Goal: Communication & Community: Connect with others

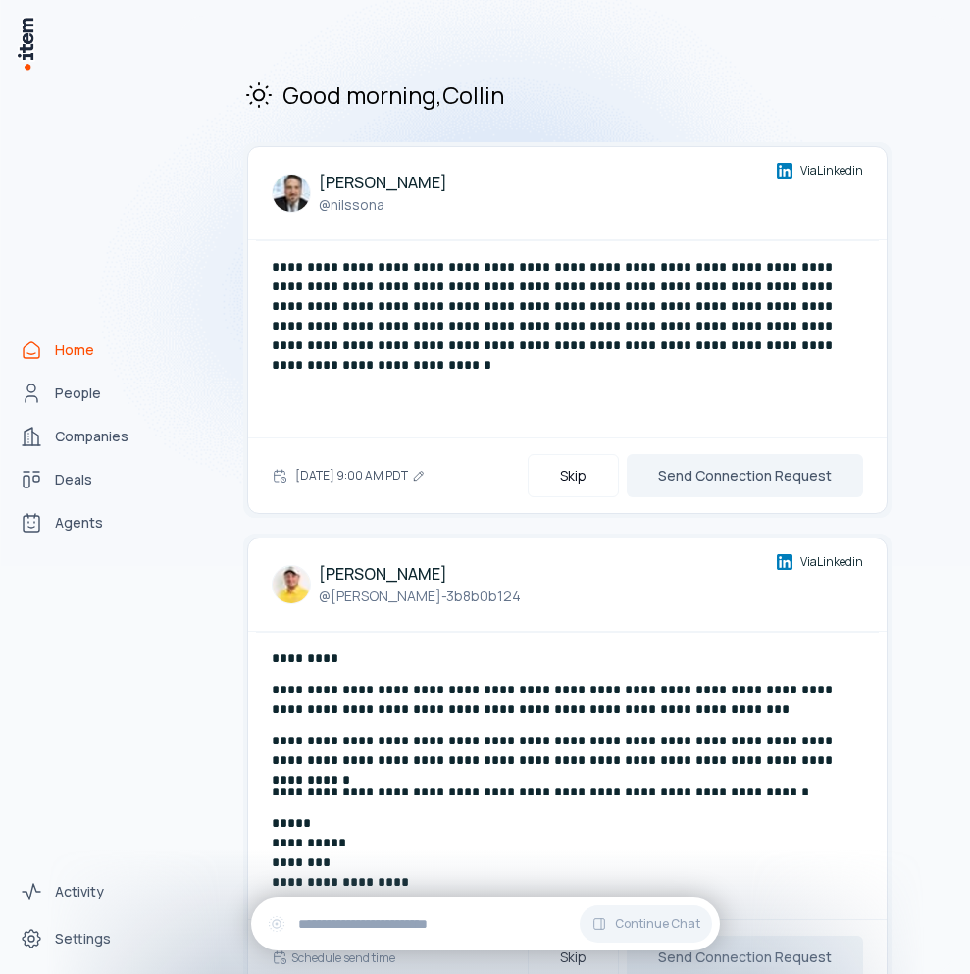
click at [80, 387] on img at bounding box center [485, 251] width 970 height 629
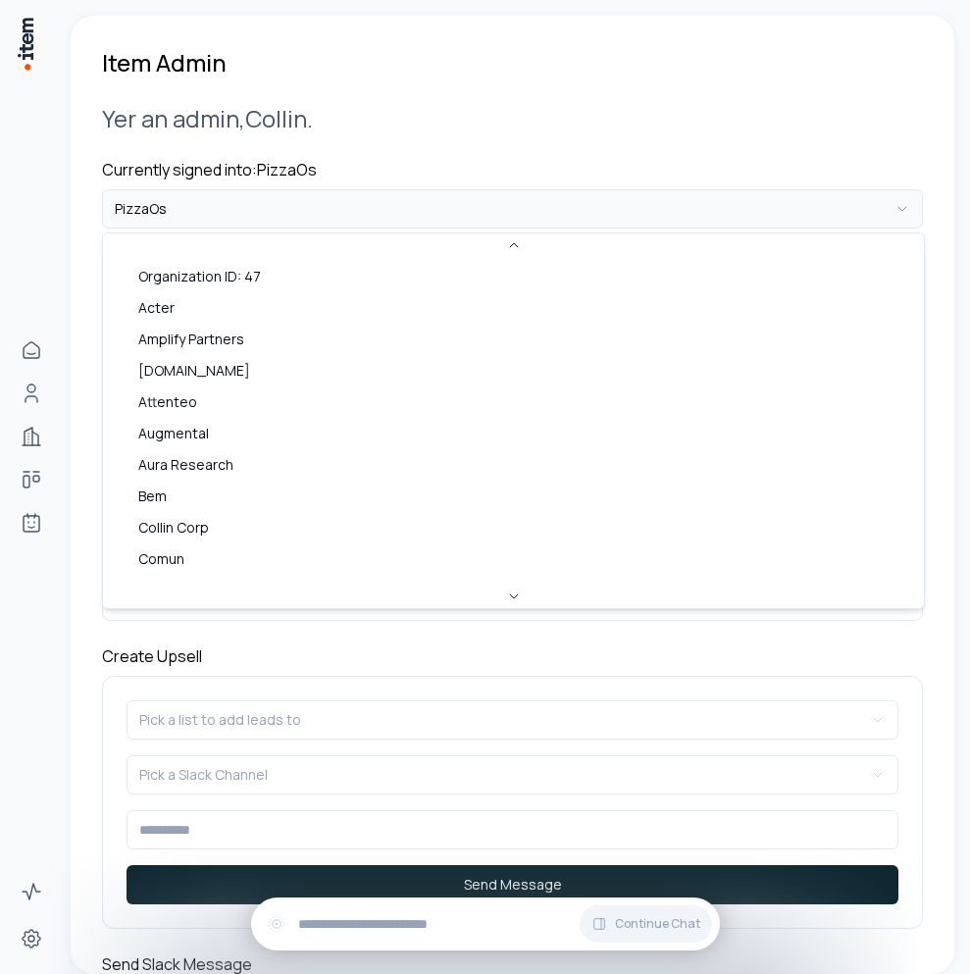
click at [240, 221] on html "**********" at bounding box center [485, 487] width 970 height 974
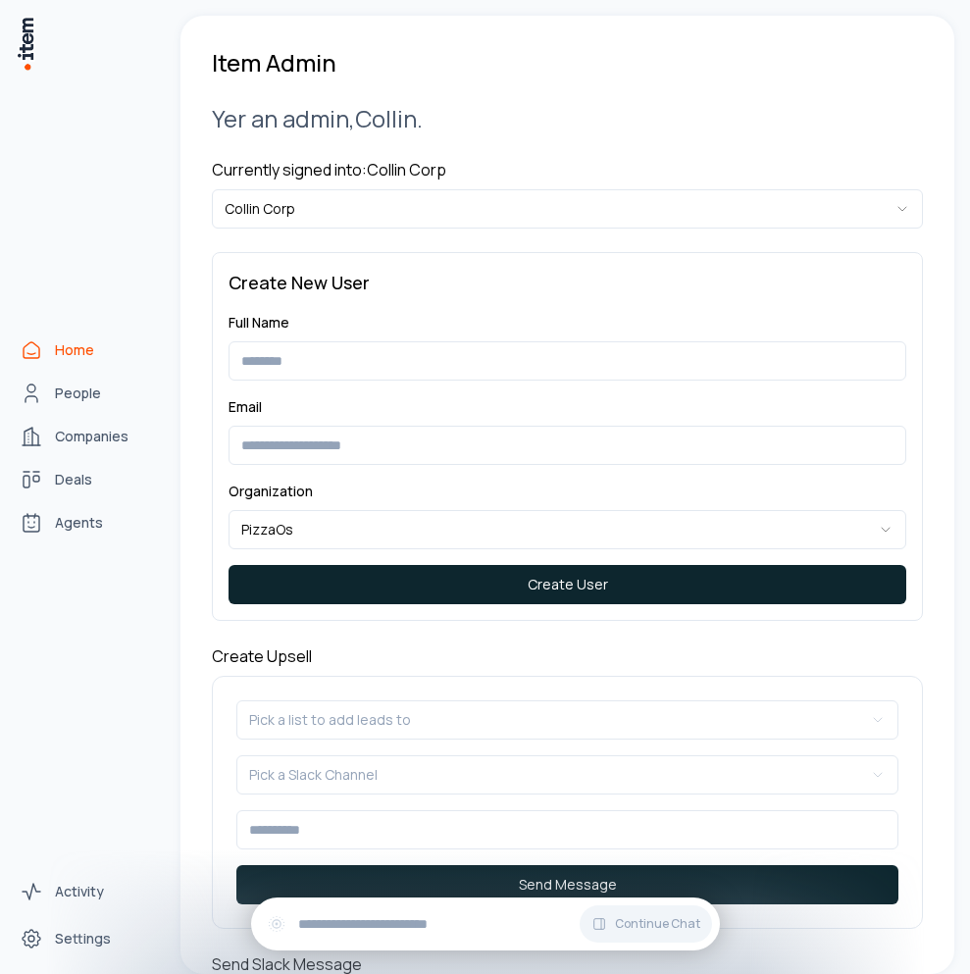
click at [45, 343] on link "Home" at bounding box center [86, 350] width 149 height 39
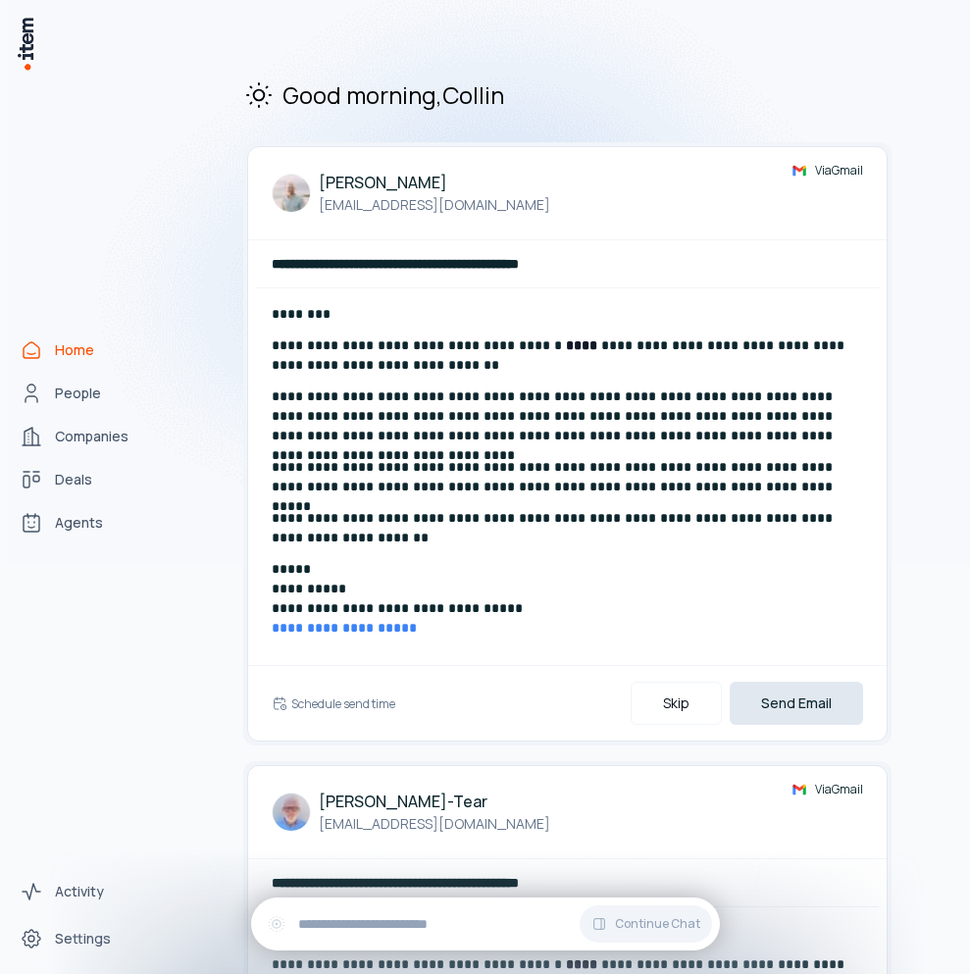
click at [745, 693] on button "Send Email" at bounding box center [796, 703] width 133 height 43
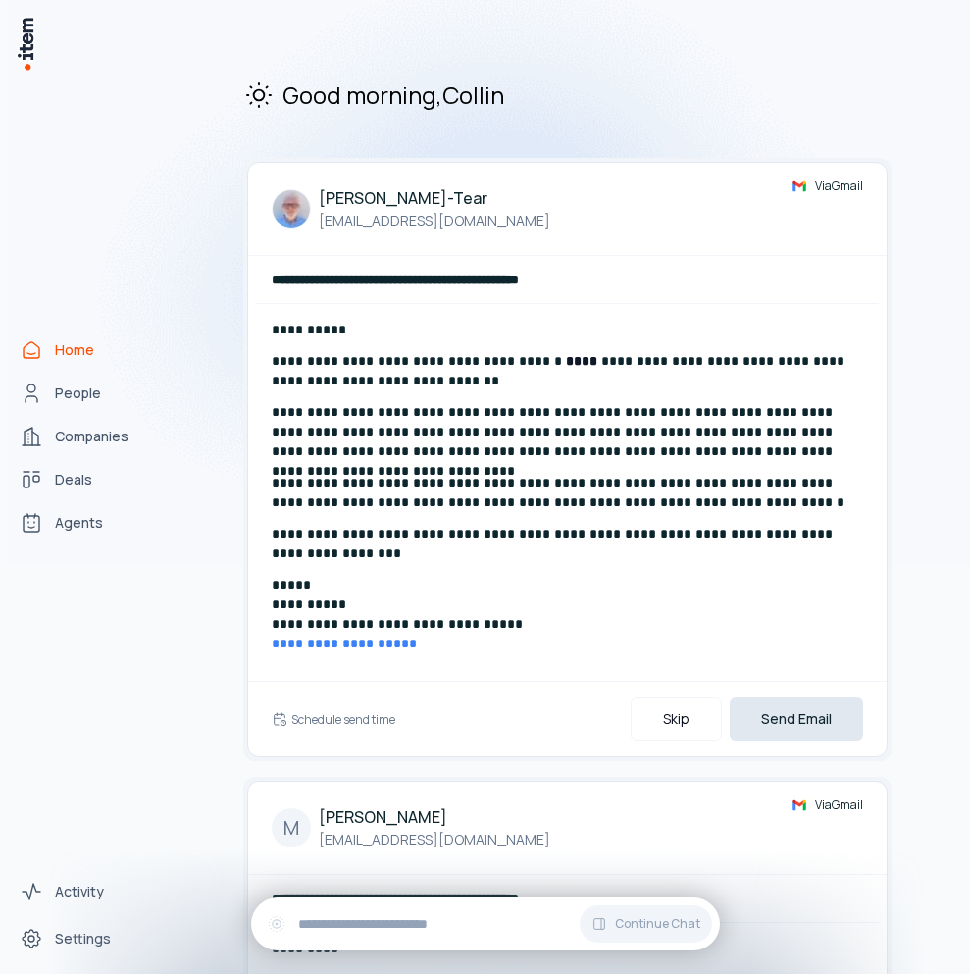
click at [773, 726] on button "Send Email" at bounding box center [796, 719] width 133 height 43
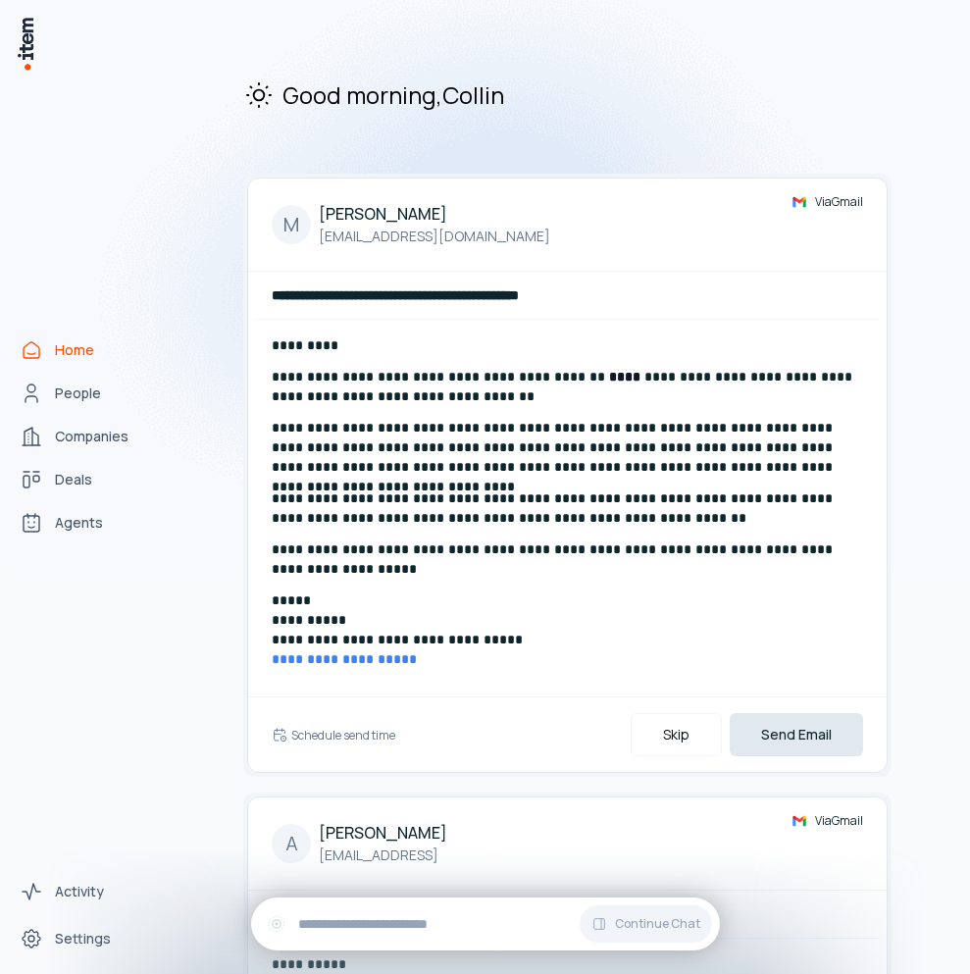
click at [772, 726] on button "Send Email" at bounding box center [796, 734] width 133 height 43
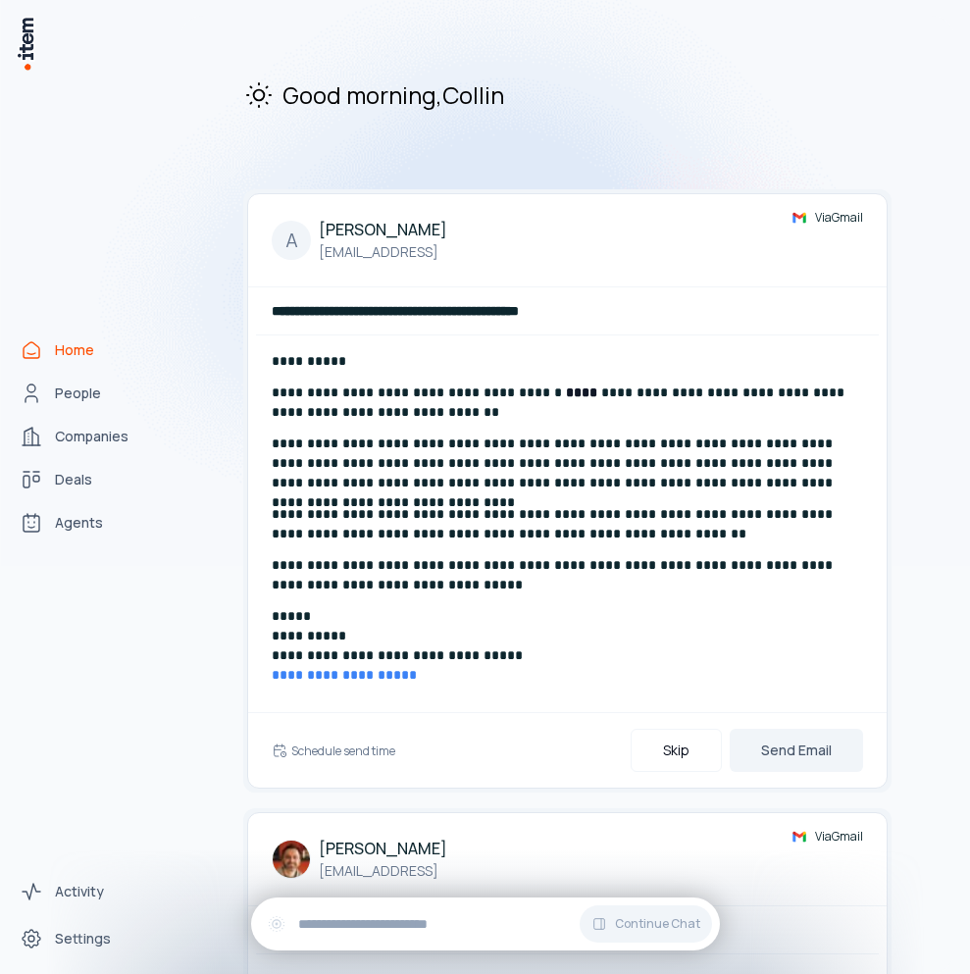
click at [771, 726] on div "Schedule send time Skip Send Email" at bounding box center [567, 750] width 639 height 76
click at [793, 757] on button "Send Email" at bounding box center [796, 750] width 133 height 43
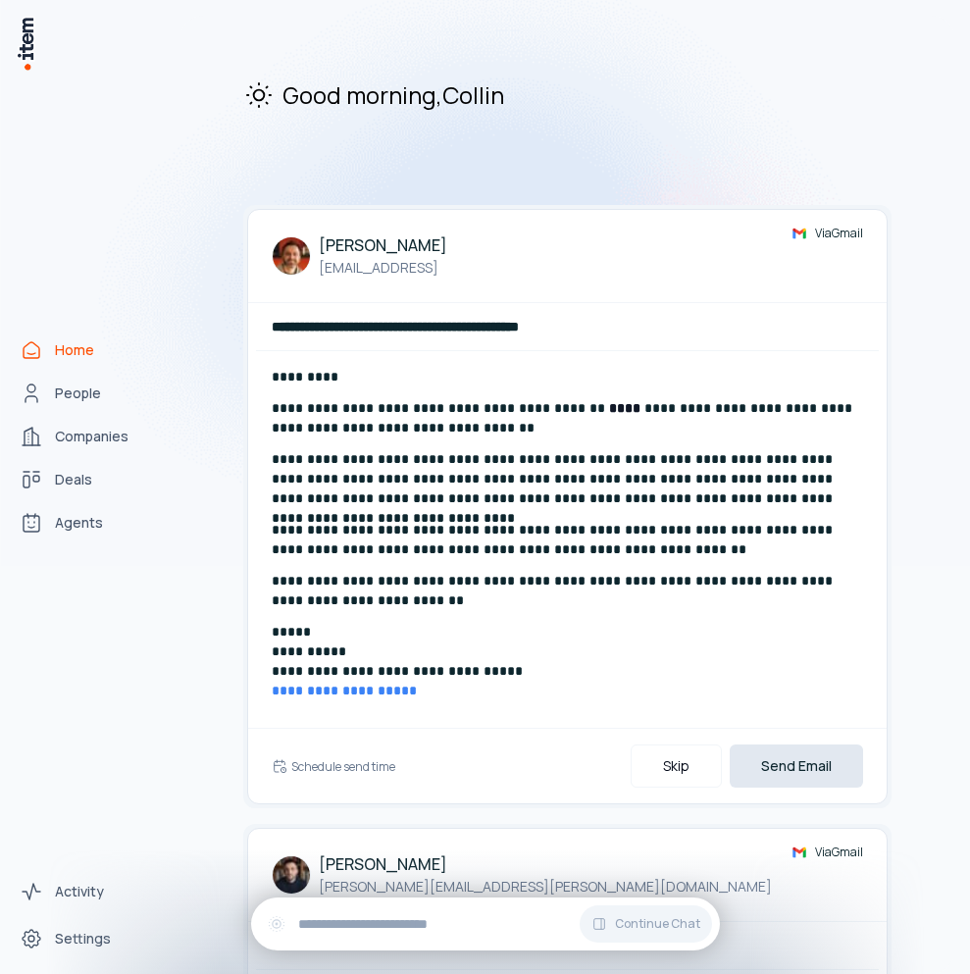
click at [797, 755] on button "Send Email" at bounding box center [796, 766] width 133 height 43
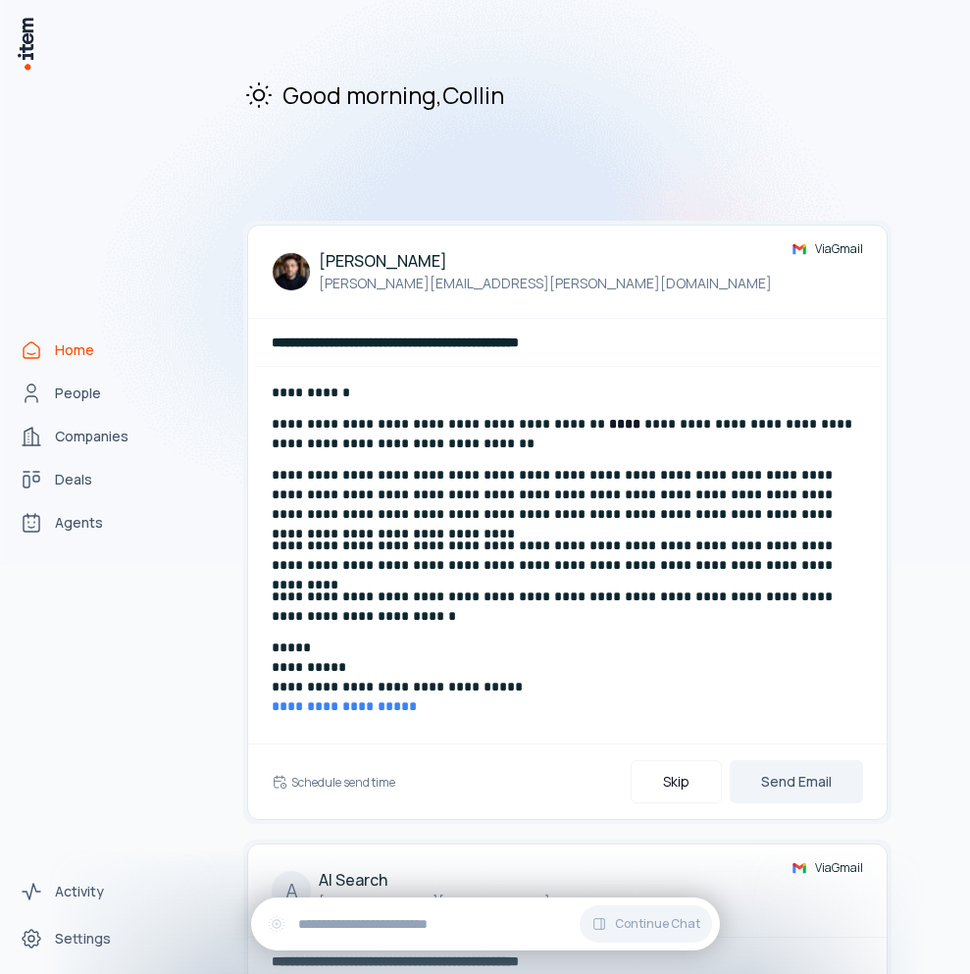
click at [789, 766] on button "Send Email" at bounding box center [796, 781] width 133 height 43
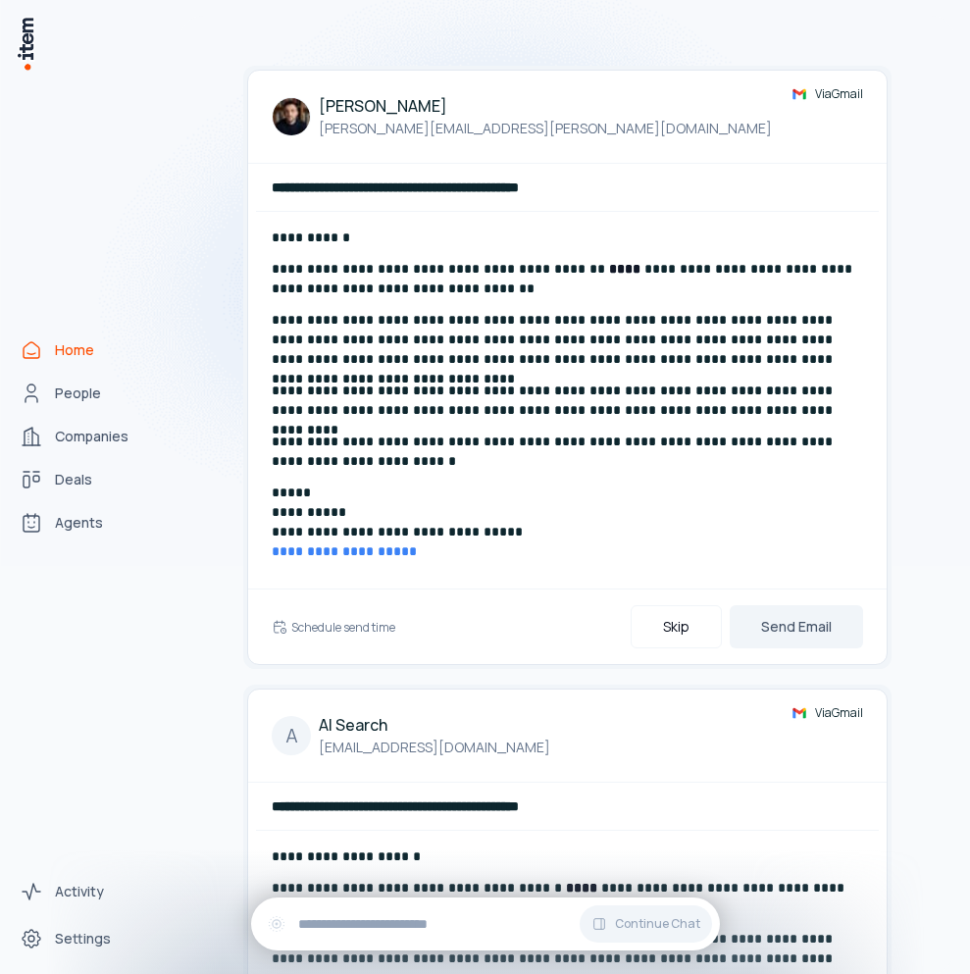
scroll to position [375, 0]
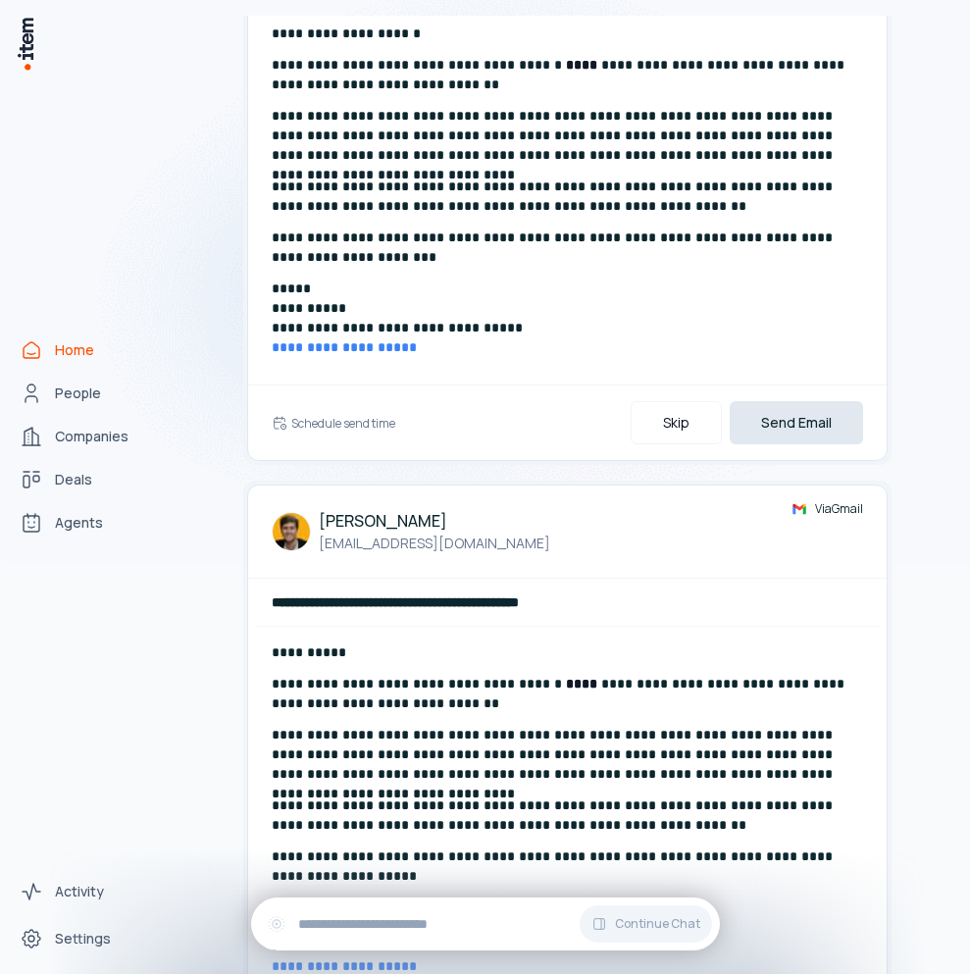
click at [798, 438] on button "Send Email" at bounding box center [796, 422] width 133 height 43
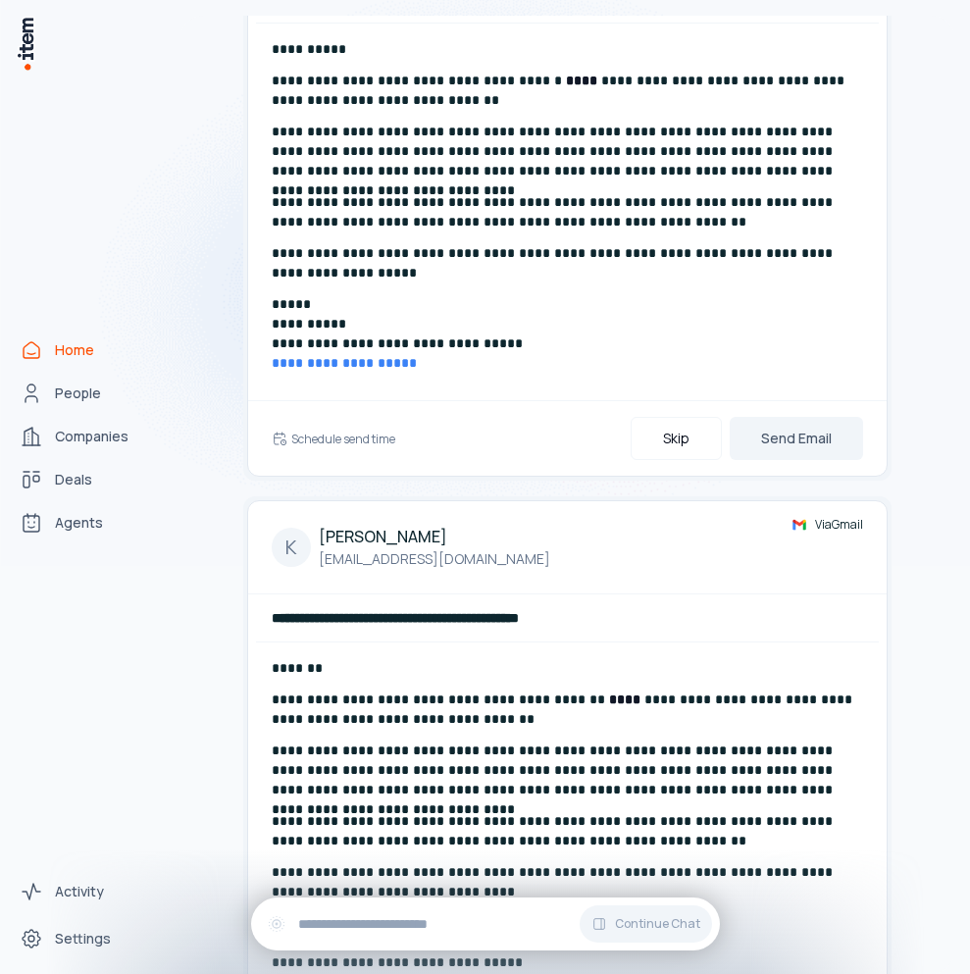
click at [798, 438] on button "Send Email" at bounding box center [796, 438] width 133 height 43
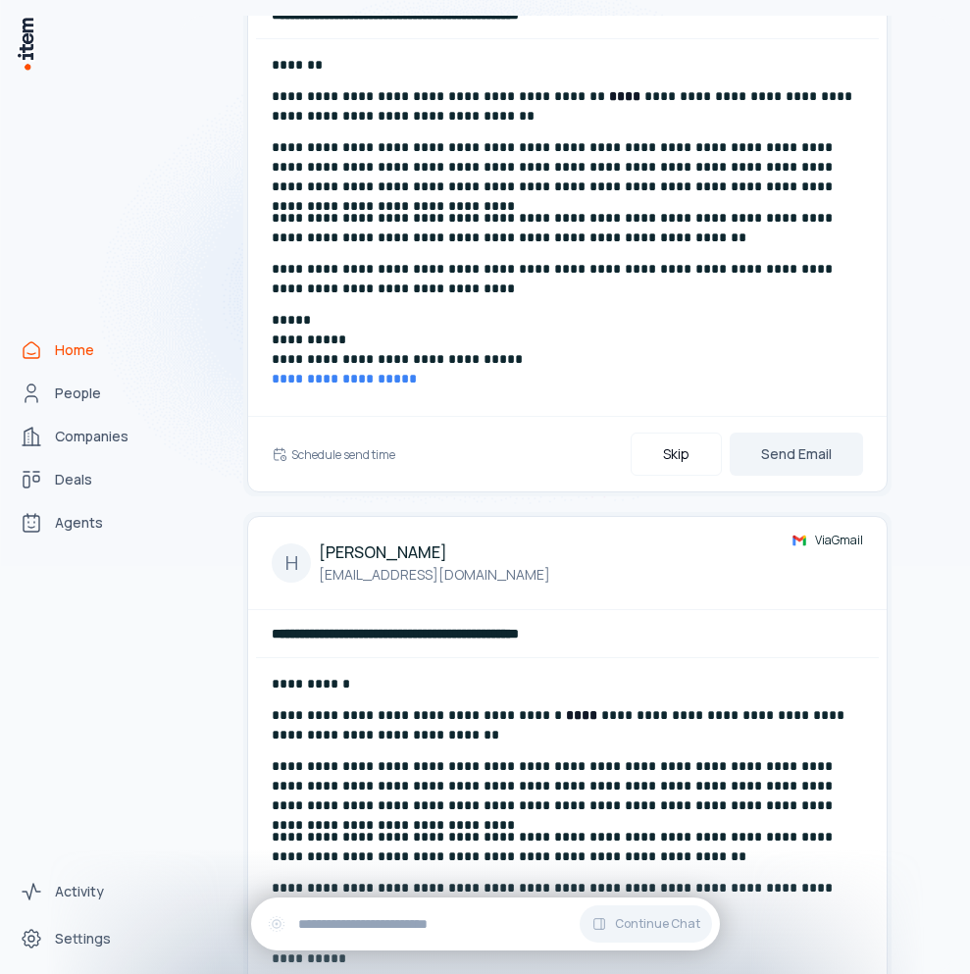
click at [798, 438] on button "Send Email" at bounding box center [796, 454] width 133 height 43
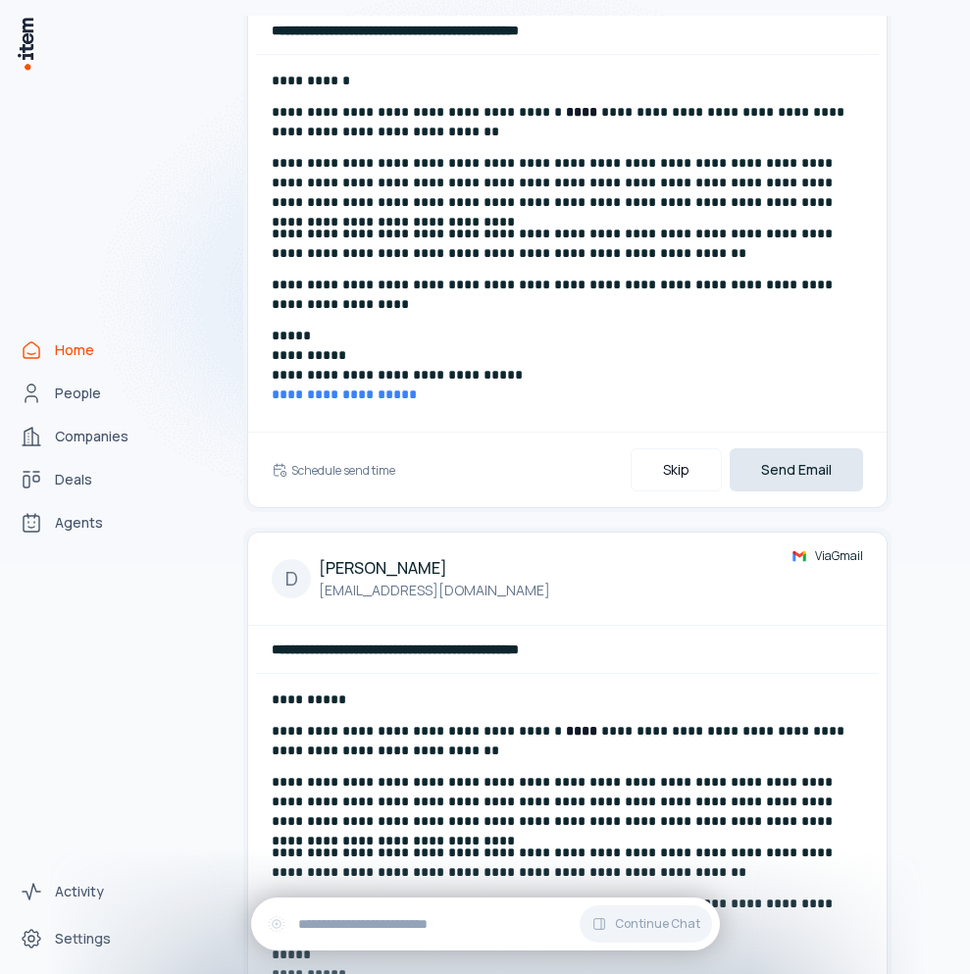
click at [787, 469] on button "Send Email" at bounding box center [796, 469] width 133 height 43
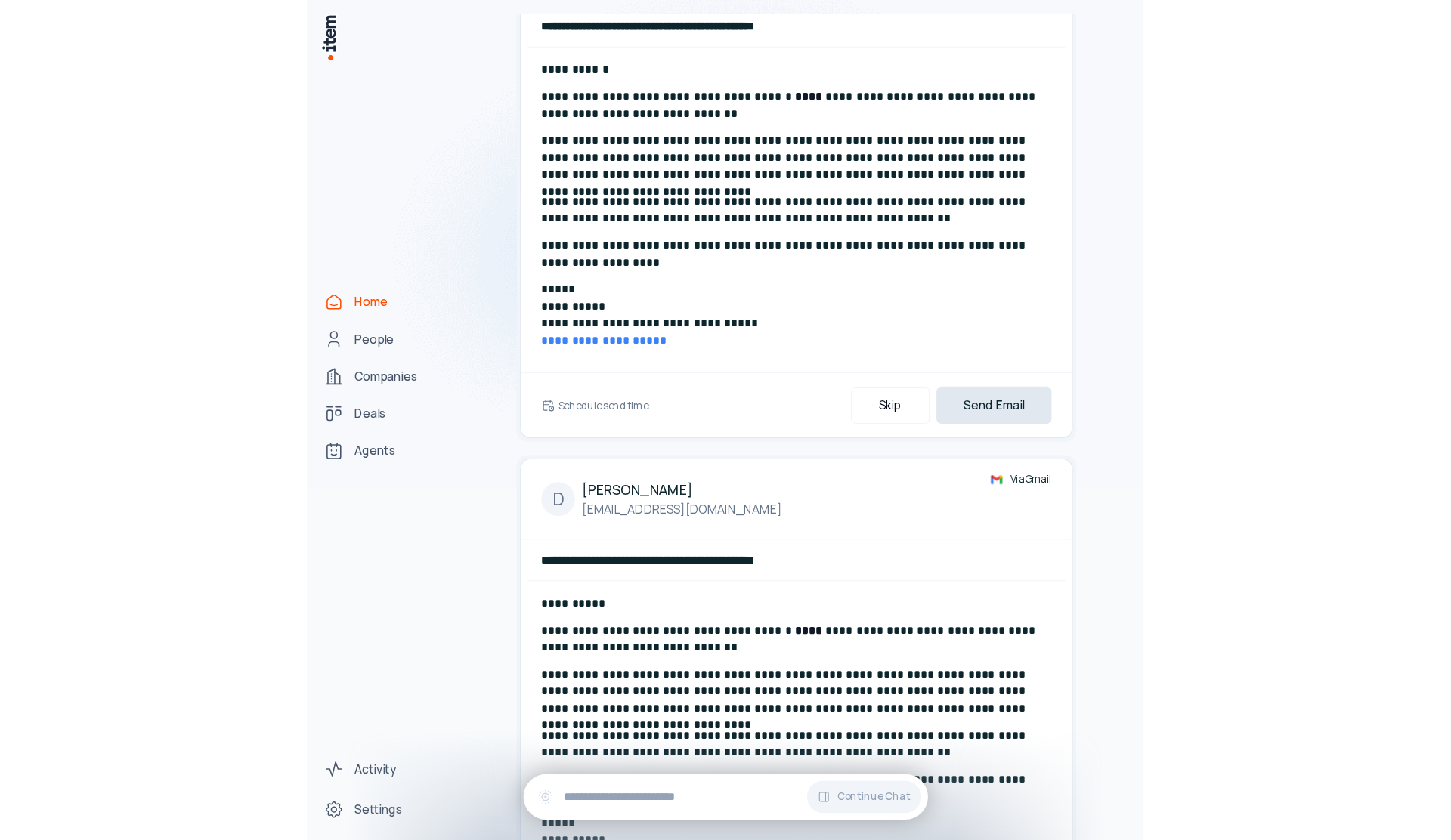
scroll to position [0, 0]
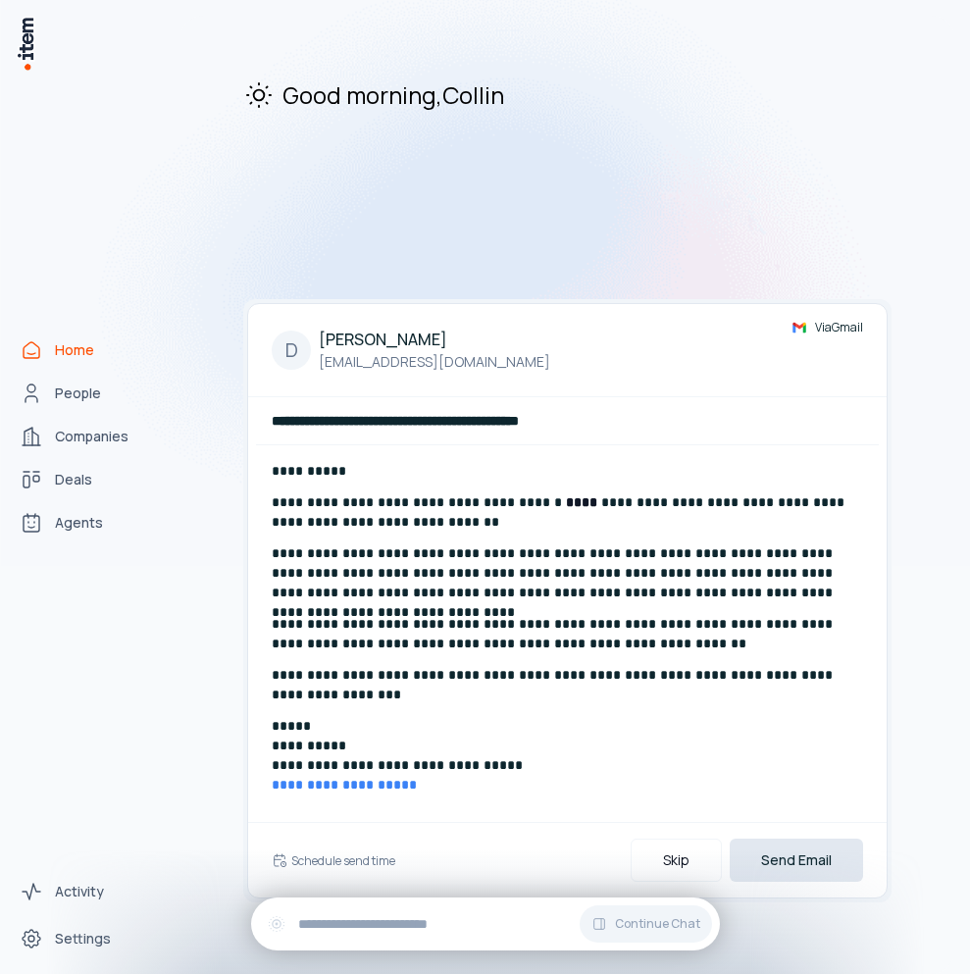
drag, startPoint x: 794, startPoint y: 844, endPoint x: 787, endPoint y: 857, distance: 15.4
click at [793, 846] on button "Send Email" at bounding box center [796, 860] width 133 height 43
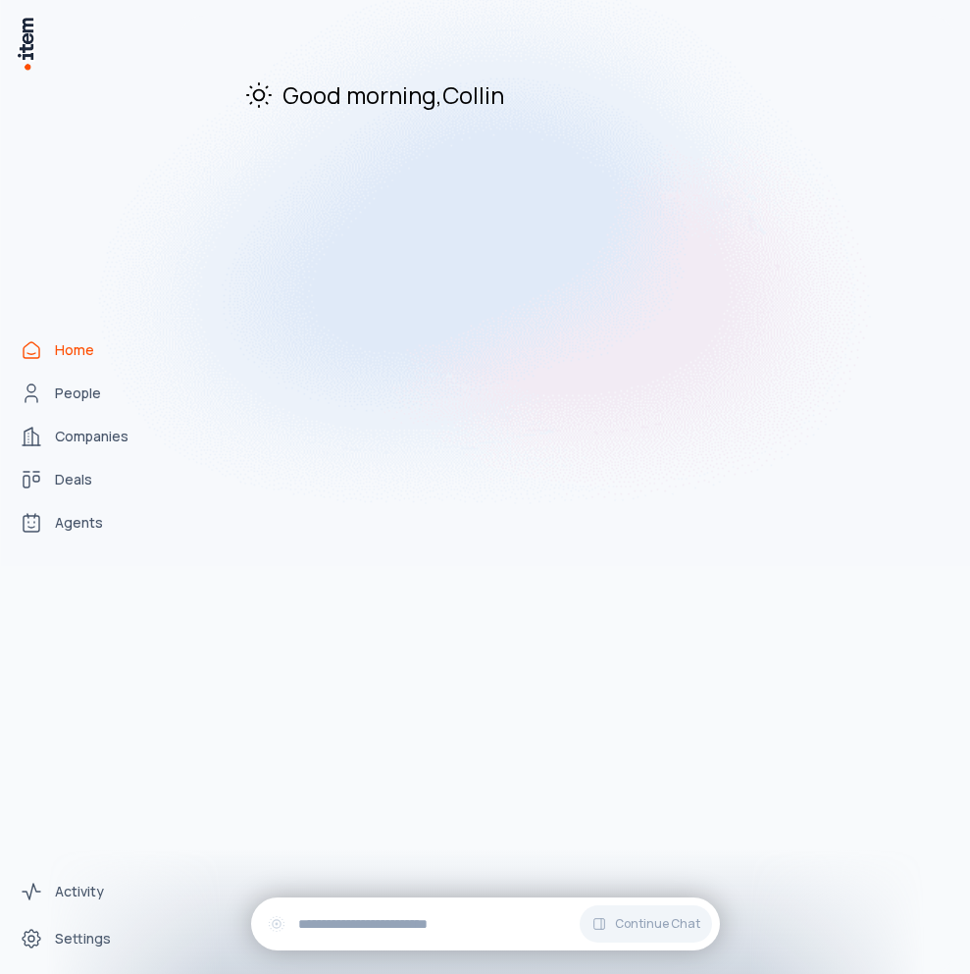
click at [84, 392] on img at bounding box center [485, 251] width 970 height 629
click at [74, 401] on img at bounding box center [485, 251] width 970 height 629
click at [75, 399] on img at bounding box center [485, 251] width 970 height 629
click at [75, 396] on img at bounding box center [485, 251] width 970 height 629
click at [73, 392] on img at bounding box center [485, 251] width 970 height 629
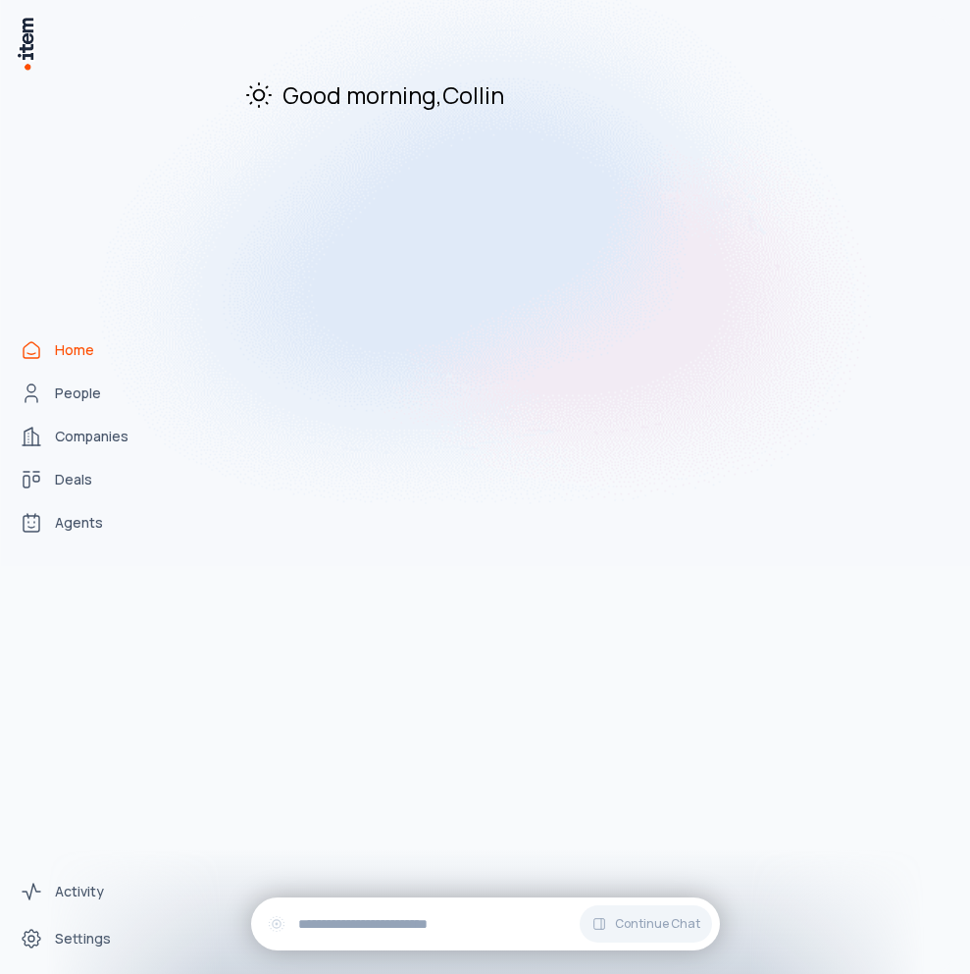
click at [73, 392] on img at bounding box center [485, 251] width 970 height 629
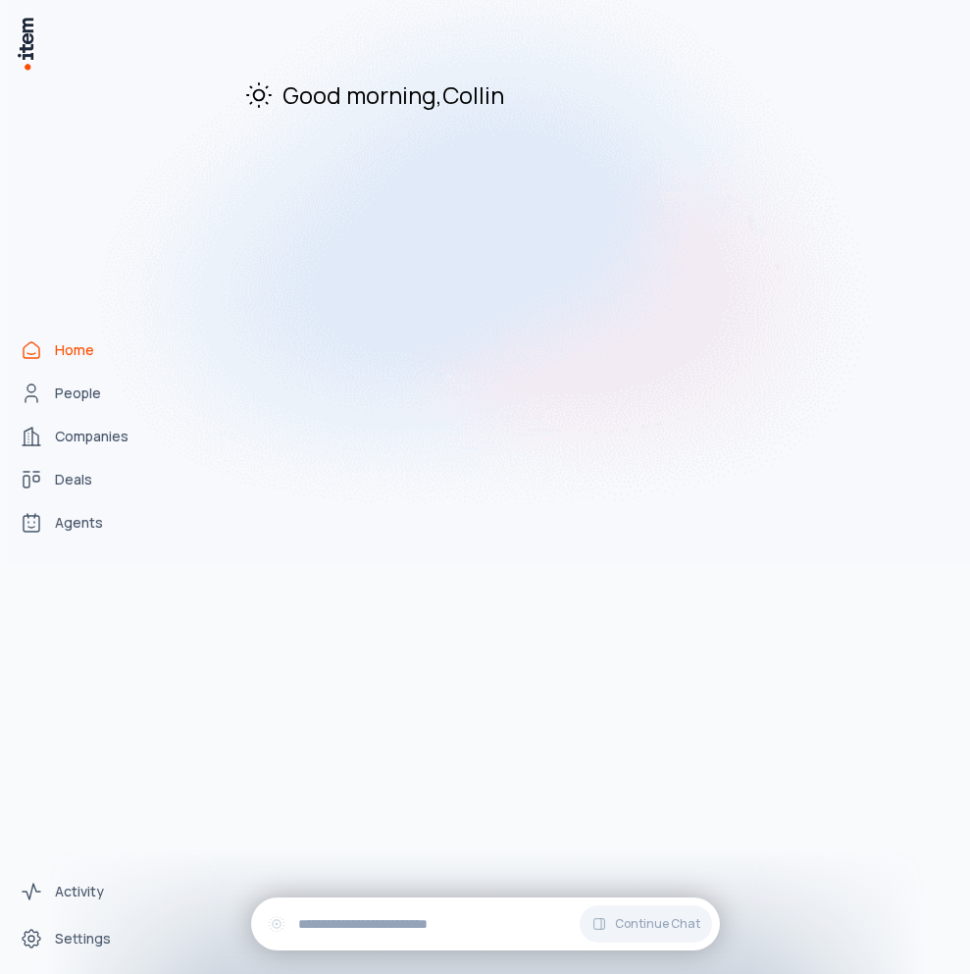
click at [73, 392] on img at bounding box center [485, 251] width 970 height 629
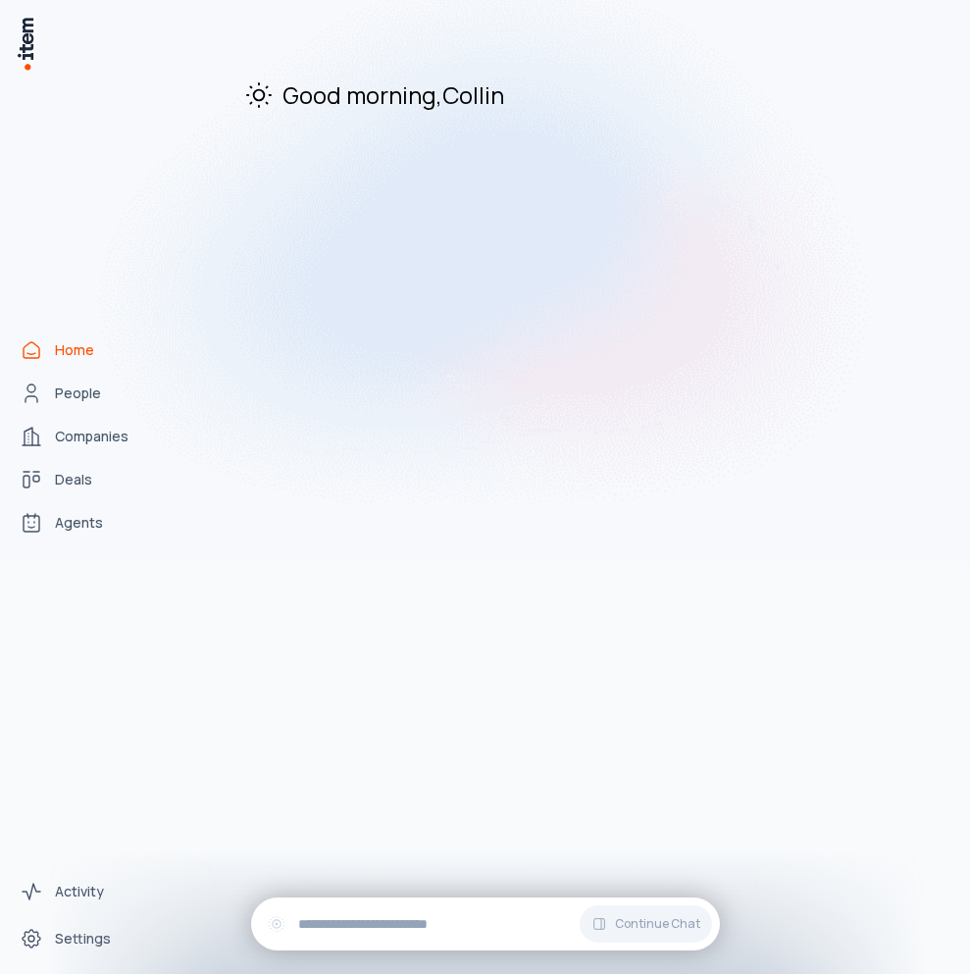
click at [73, 392] on img at bounding box center [485, 251] width 970 height 629
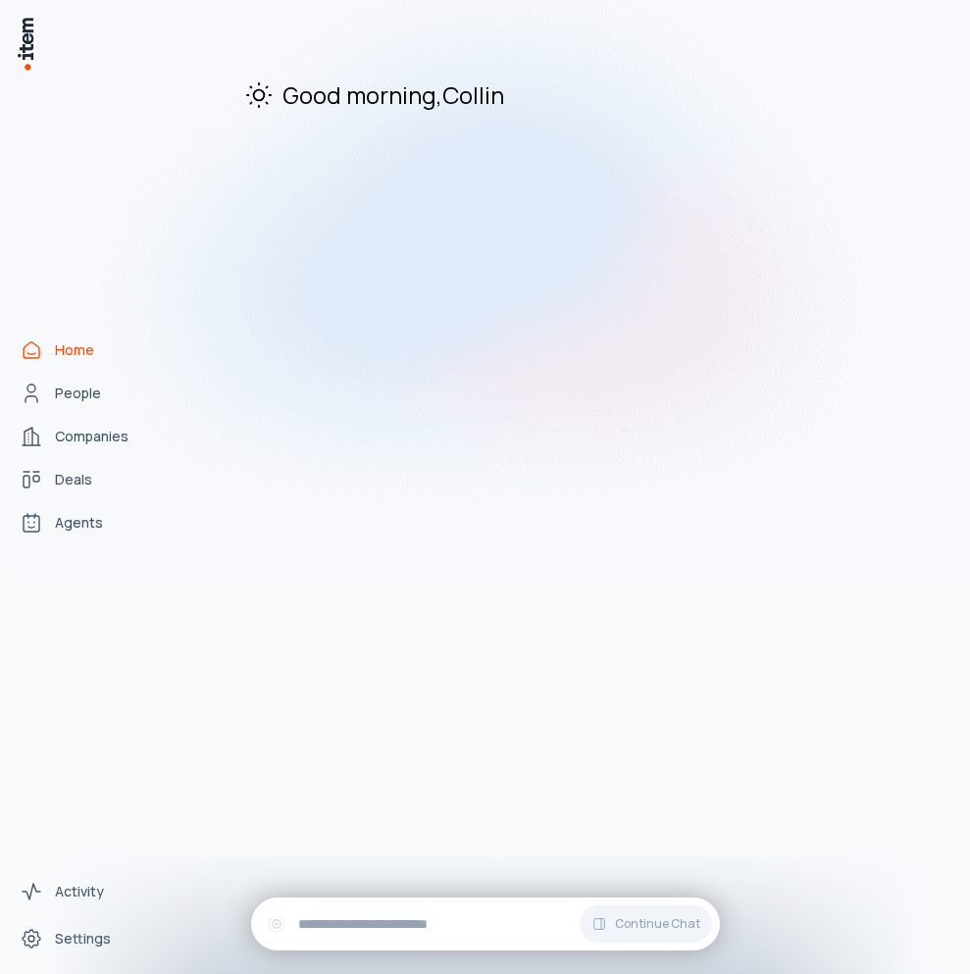
click at [88, 415] on img at bounding box center [485, 251] width 970 height 629
click at [92, 414] on img at bounding box center [485, 251] width 970 height 629
click at [94, 409] on img at bounding box center [485, 251] width 970 height 629
click at [90, 391] on img at bounding box center [485, 251] width 970 height 629
click at [76, 524] on img at bounding box center [485, 251] width 970 height 629
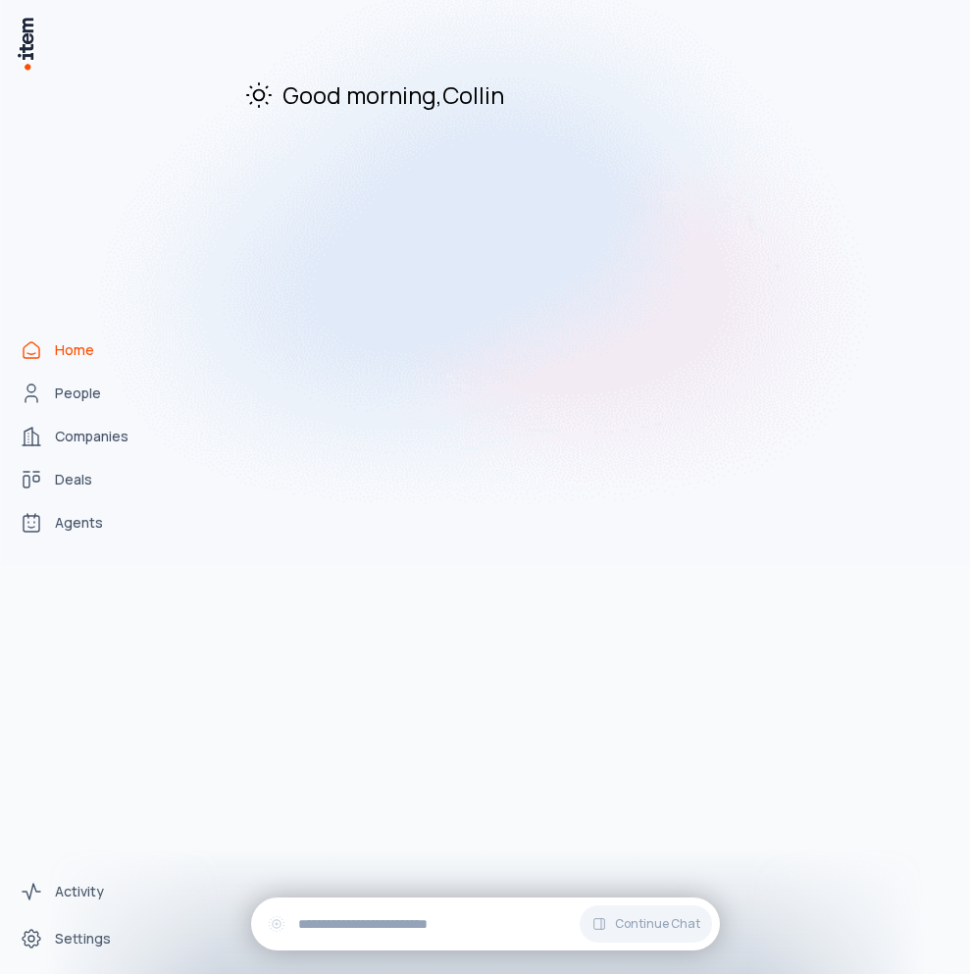
click at [89, 378] on img at bounding box center [485, 251] width 970 height 629
click at [81, 388] on img at bounding box center [485, 251] width 970 height 629
click at [82, 443] on img at bounding box center [485, 251] width 970 height 629
click at [82, 440] on img at bounding box center [485, 251] width 970 height 629
click at [76, 473] on img at bounding box center [485, 251] width 970 height 629
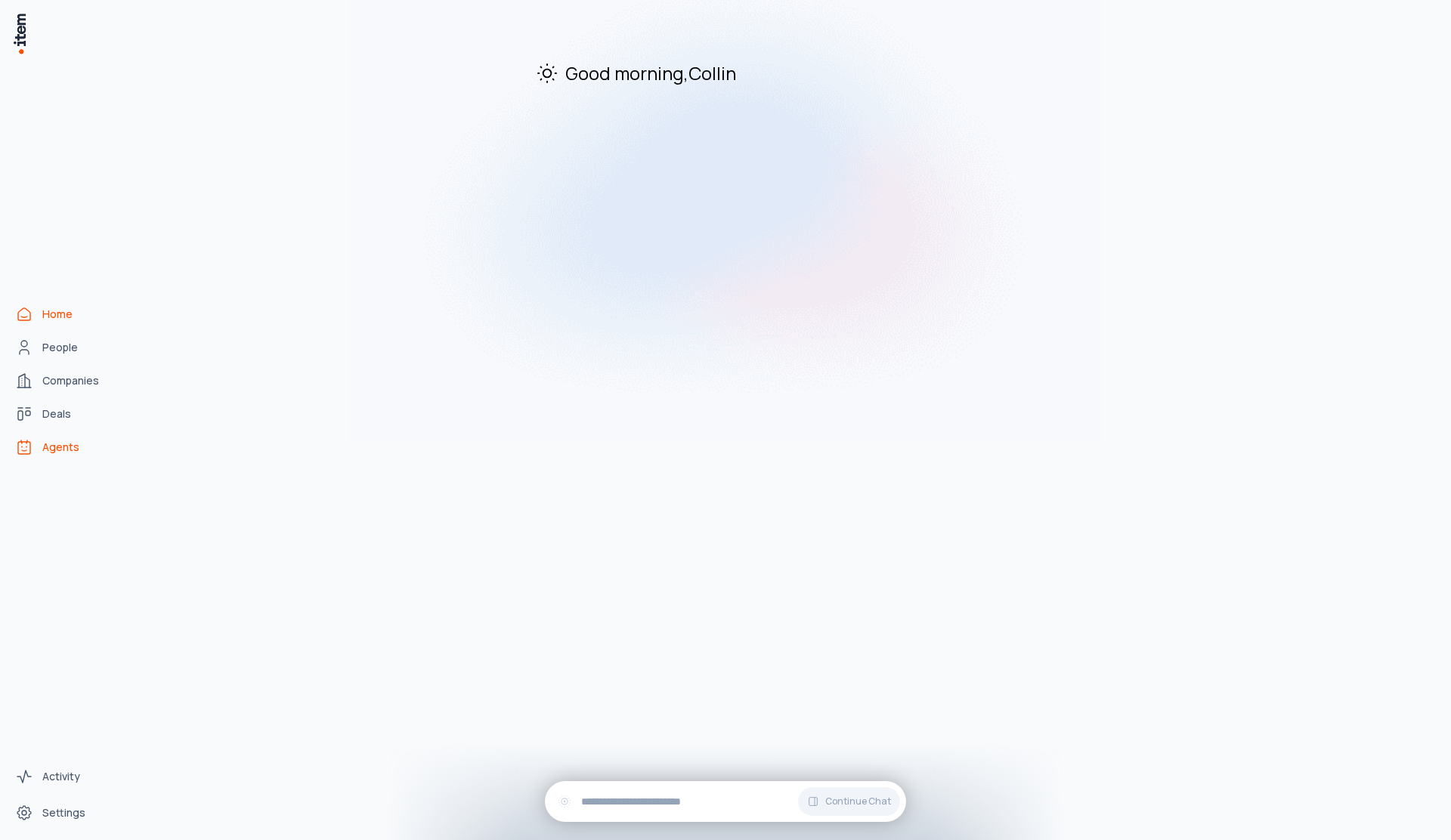
click at [64, 449] on span "Agents" at bounding box center [61, 447] width 37 height 15
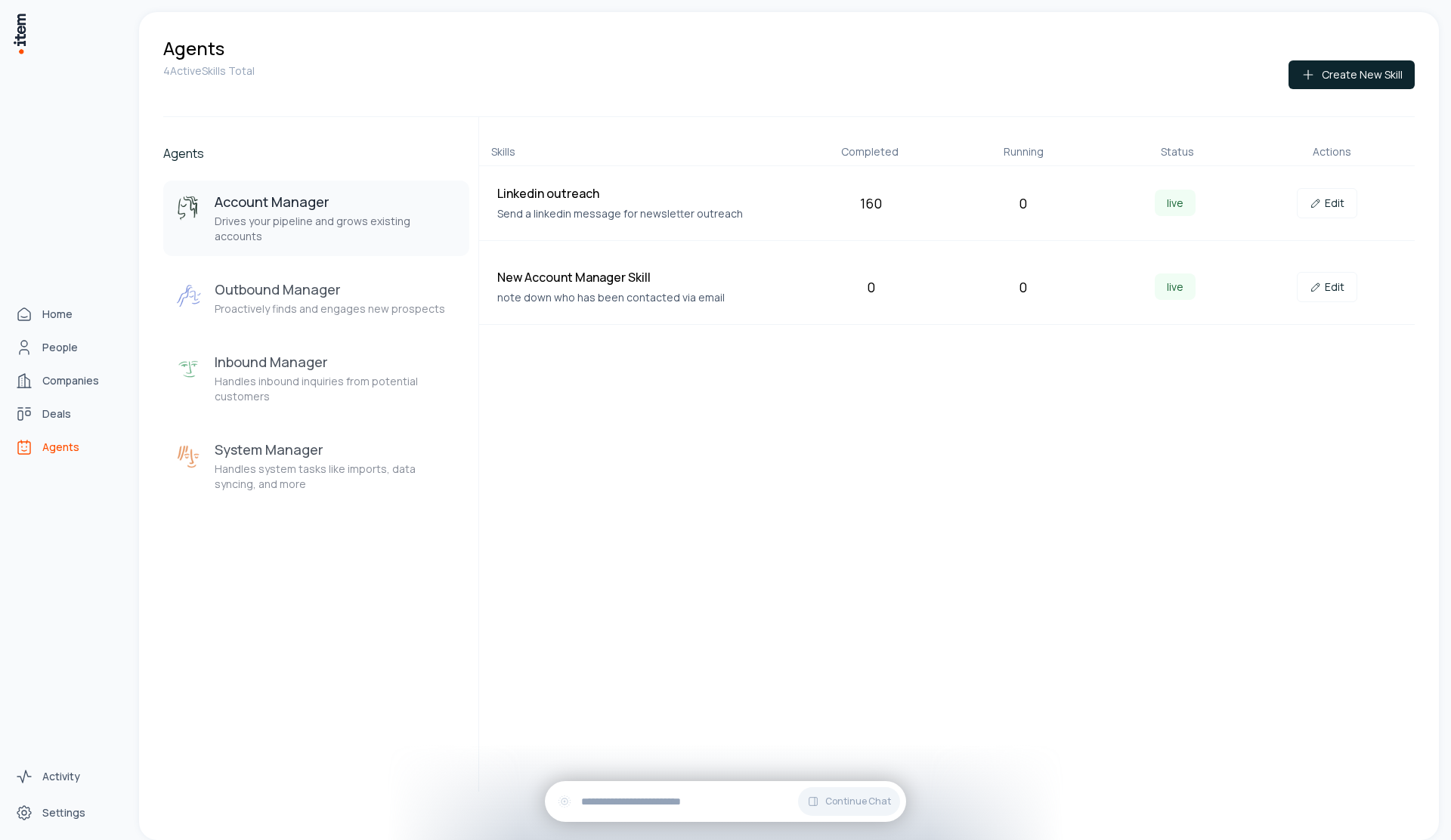
click at [56, 330] on div "Home People Companies Deals Agents" at bounding box center [66, 380] width 133 height 761
click at [60, 325] on link "Home" at bounding box center [66, 314] width 115 height 30
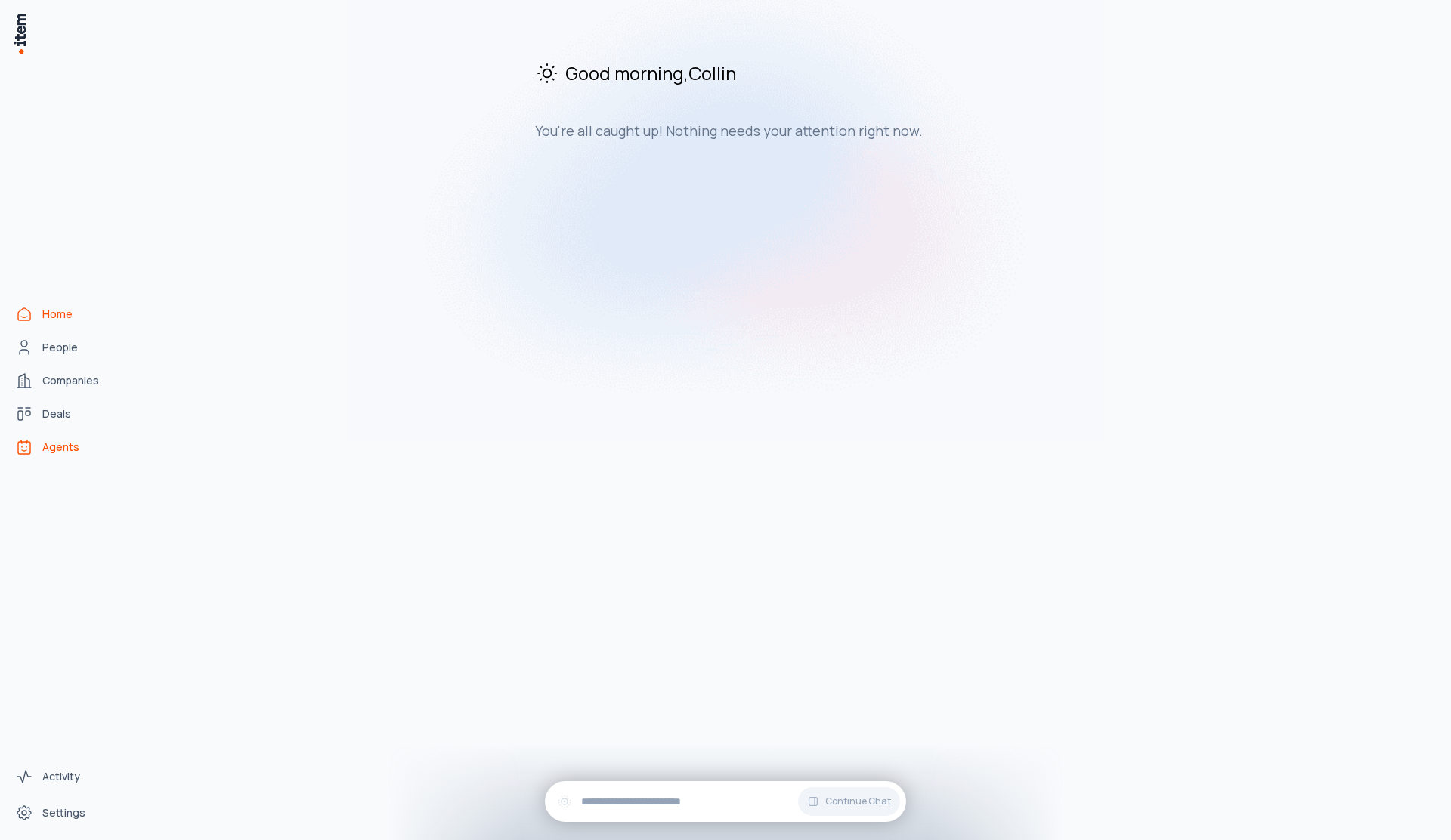
click at [74, 441] on span "Agents" at bounding box center [61, 447] width 37 height 15
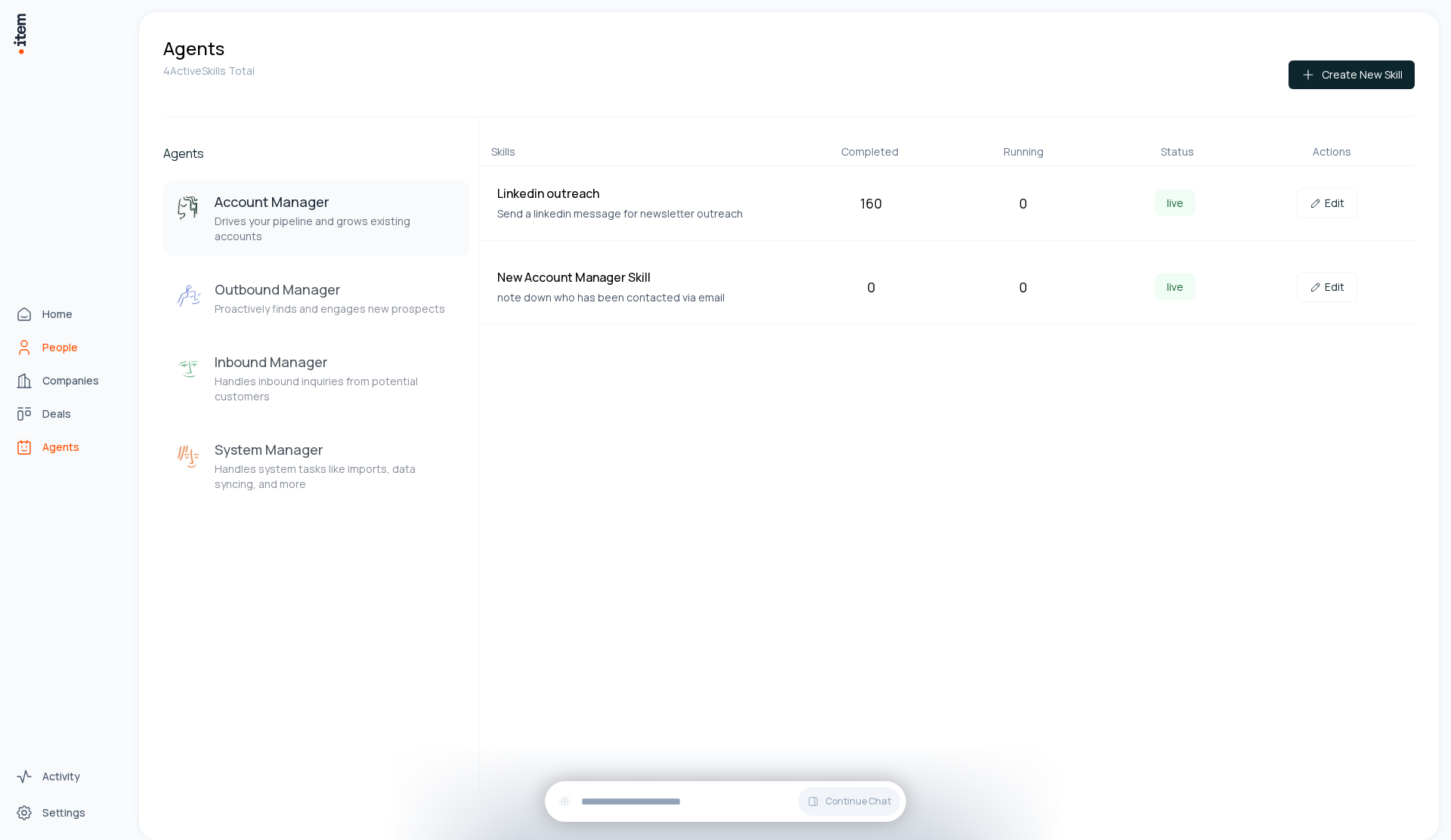
click at [68, 343] on span "People" at bounding box center [60, 347] width 35 height 15
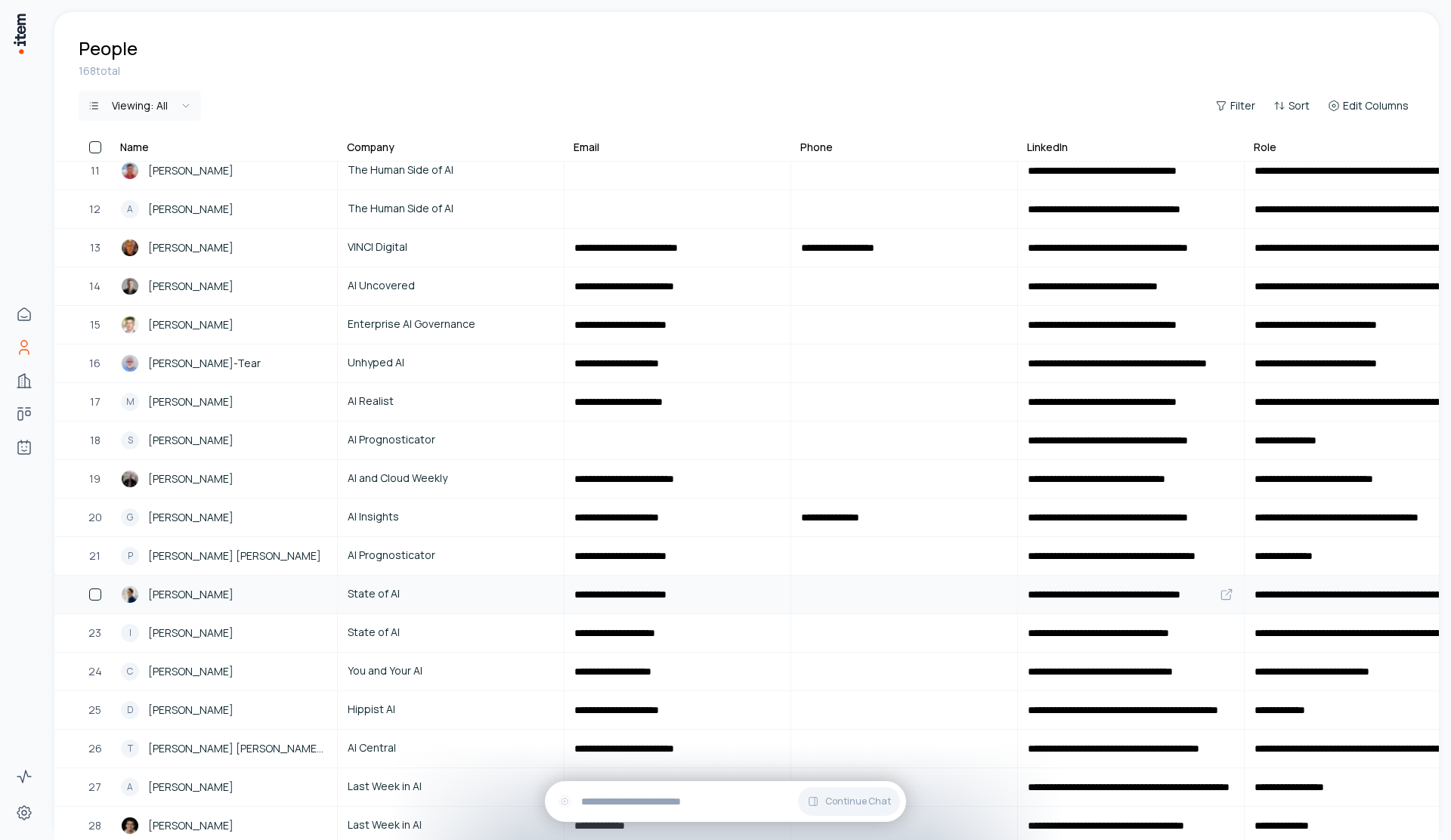
scroll to position [515, 0]
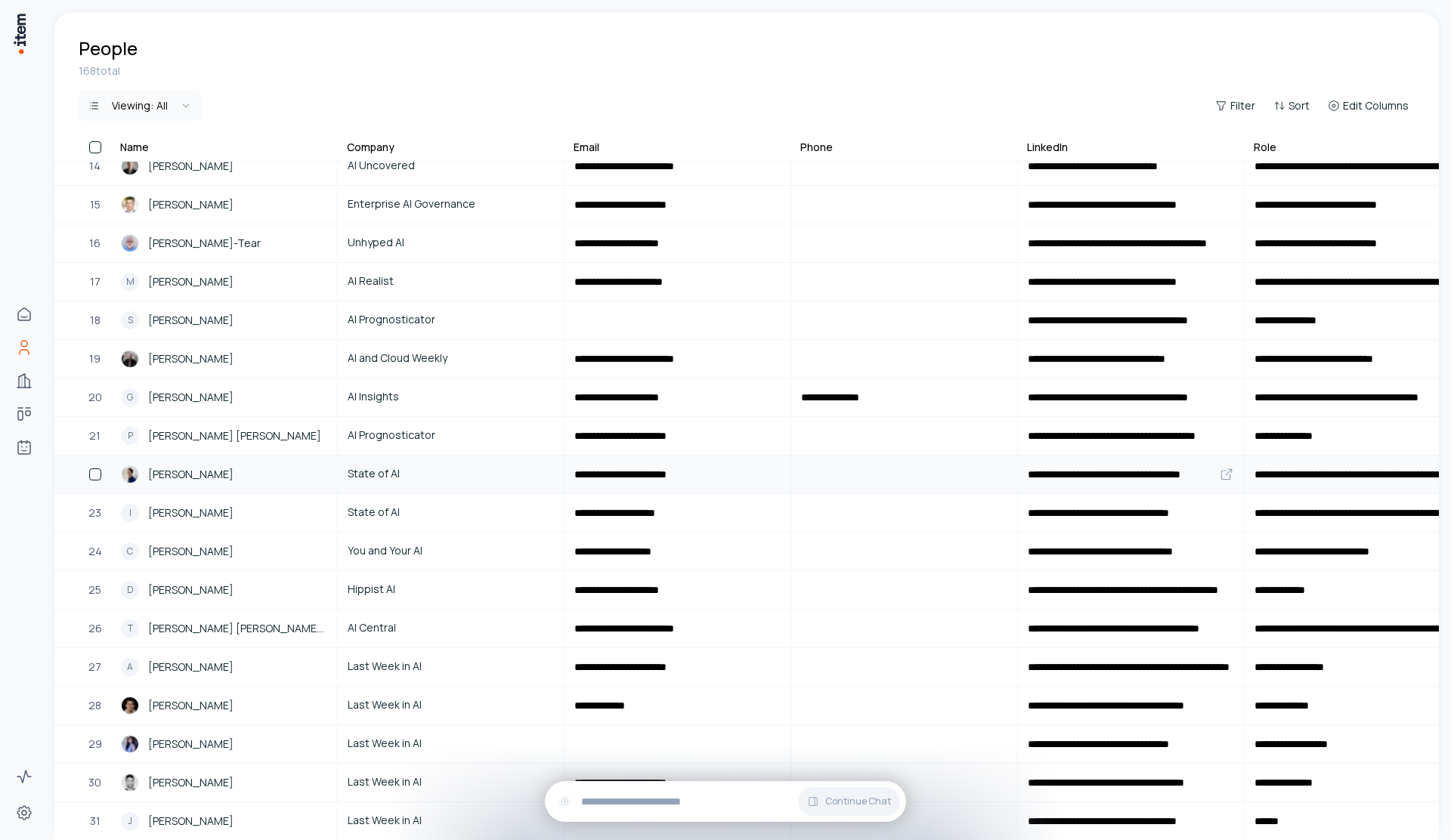
click at [285, 469] on div "Nathan Benaich" at bounding box center [224, 474] width 206 height 18
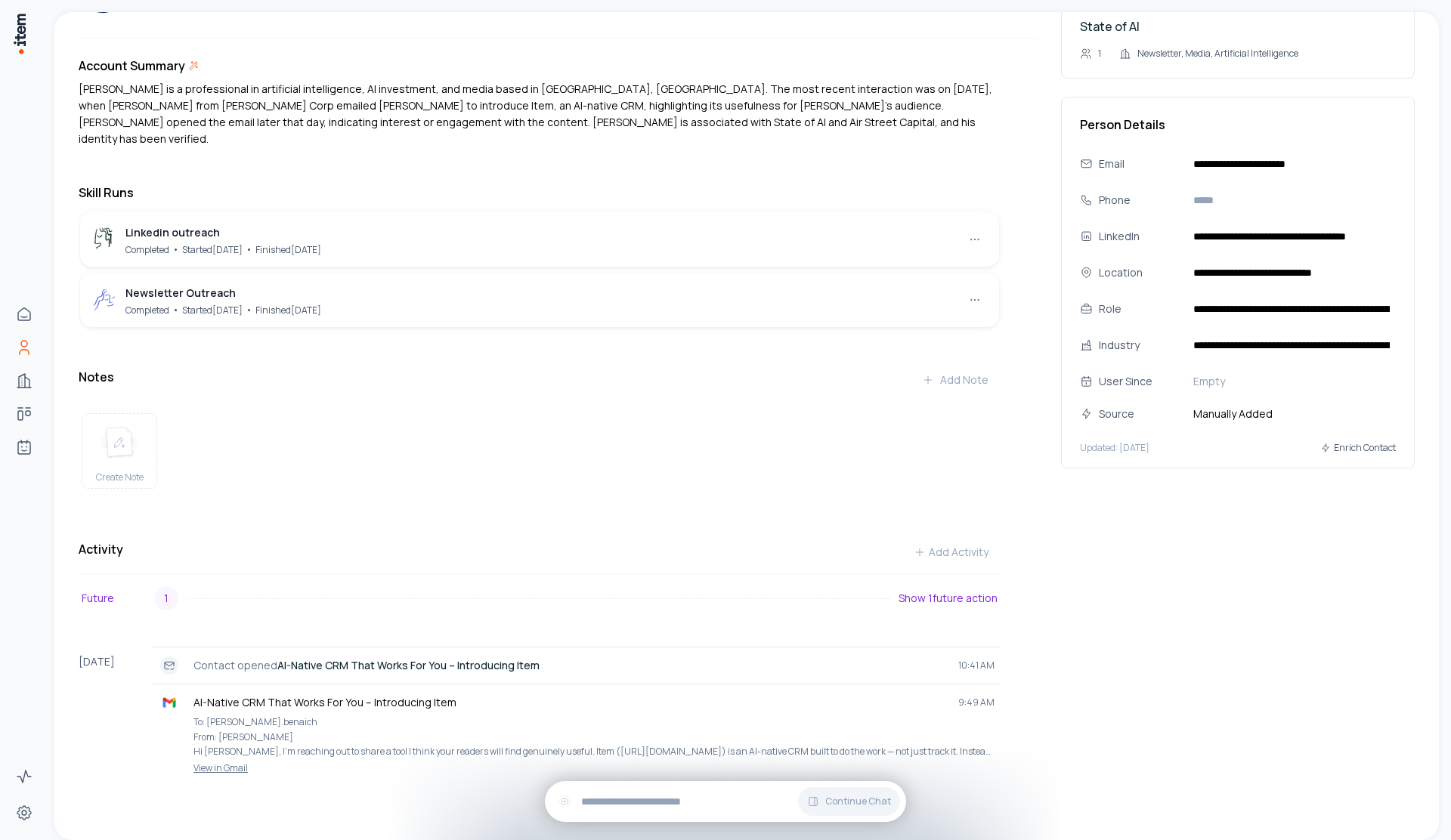
scroll to position [73, 0]
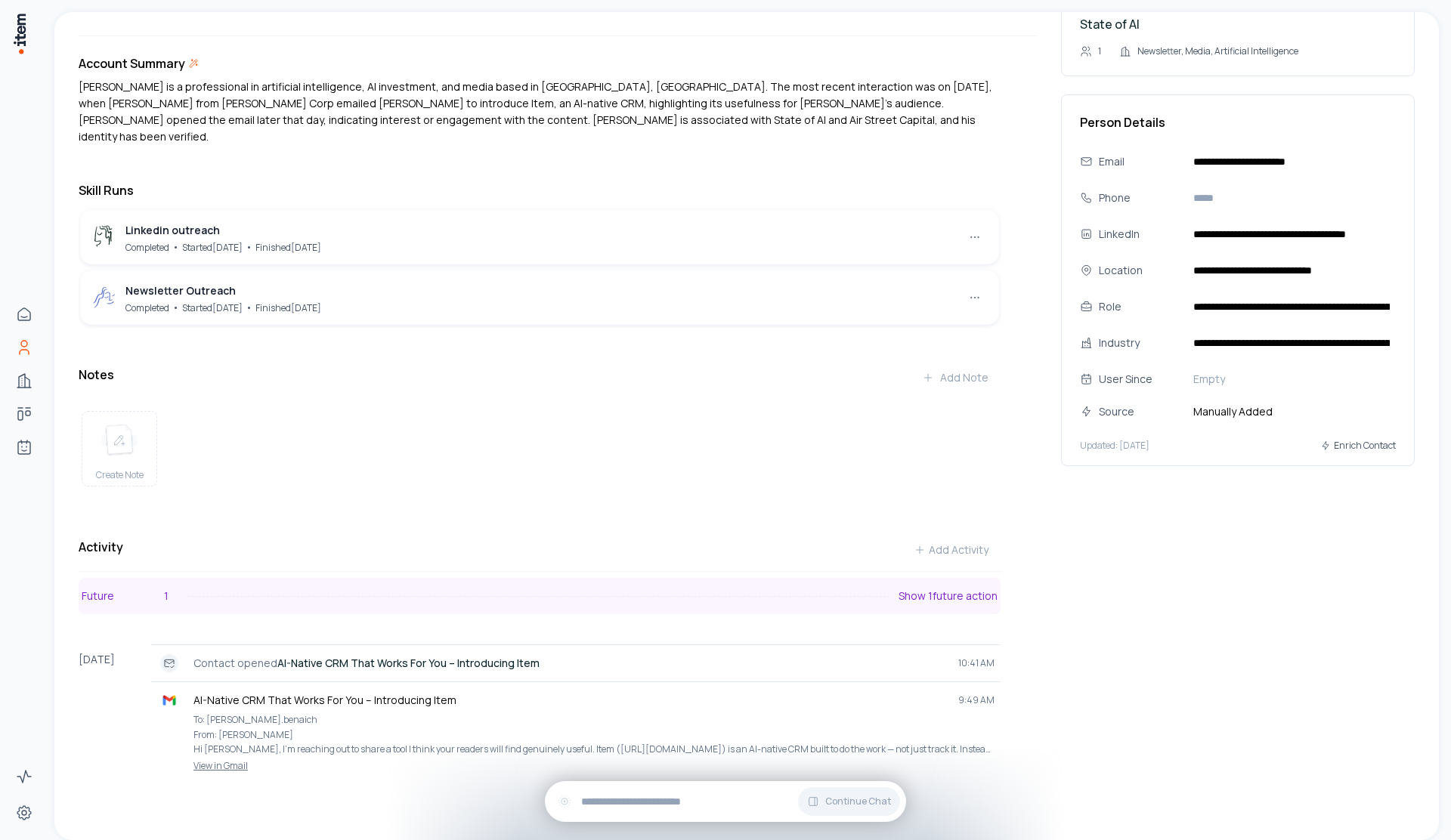
click at [746, 578] on button "Future 1 Show 1 future action" at bounding box center [539, 596] width 922 height 36
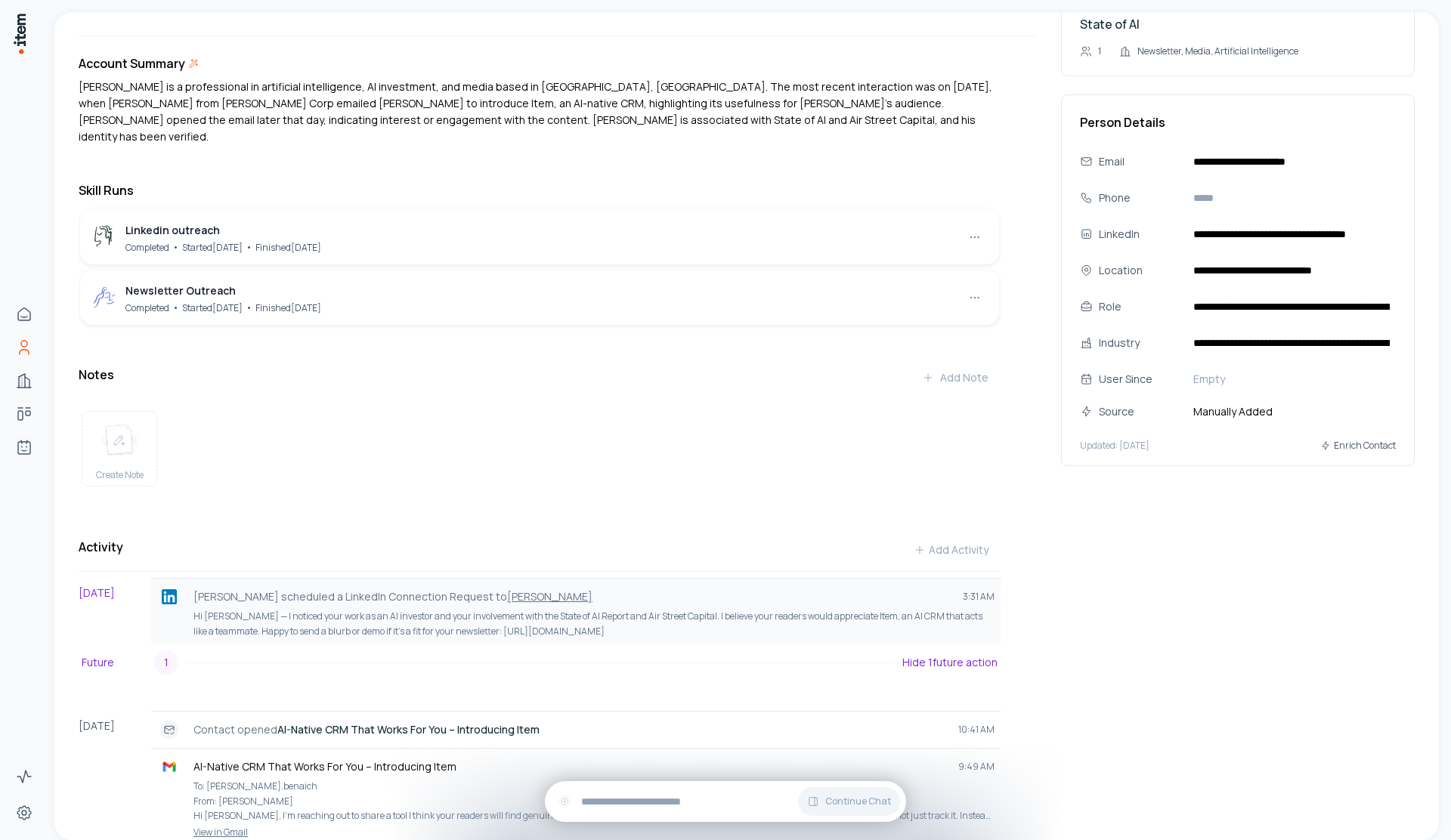
click at [535, 589] on link "Nathan Benaich" at bounding box center [549, 596] width 85 height 15
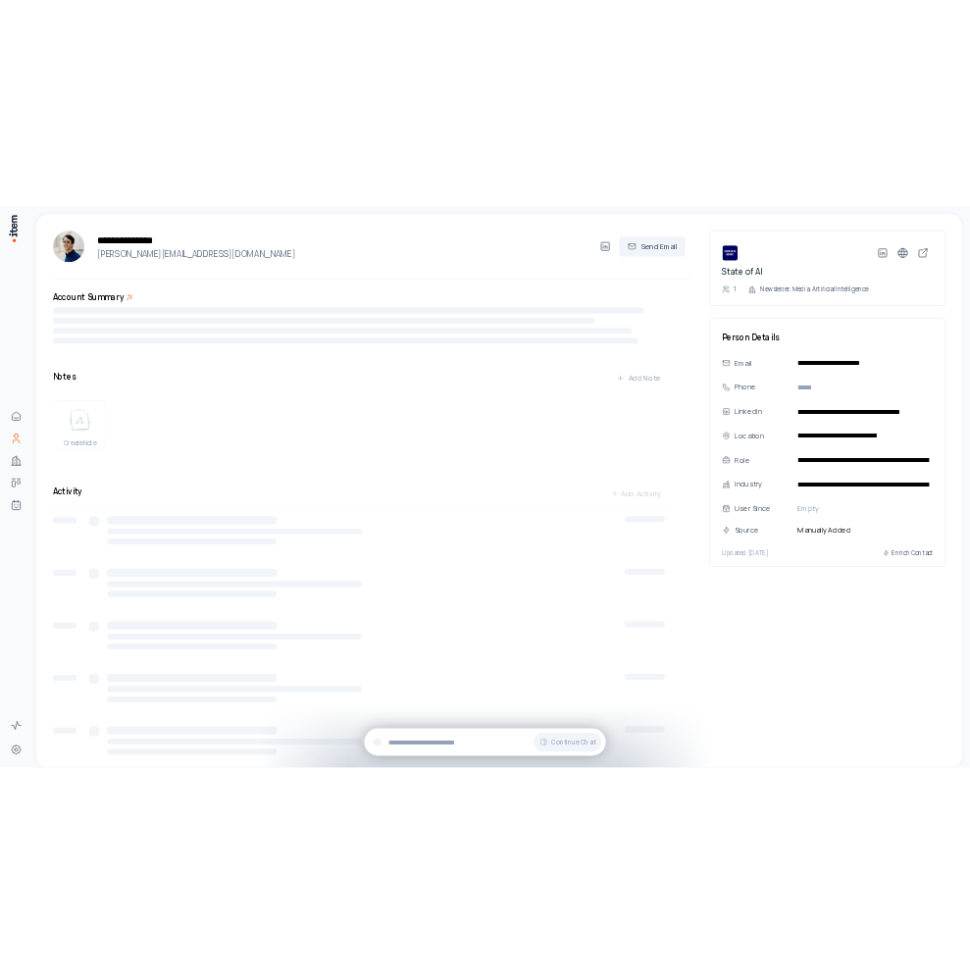
scroll to position [4, 0]
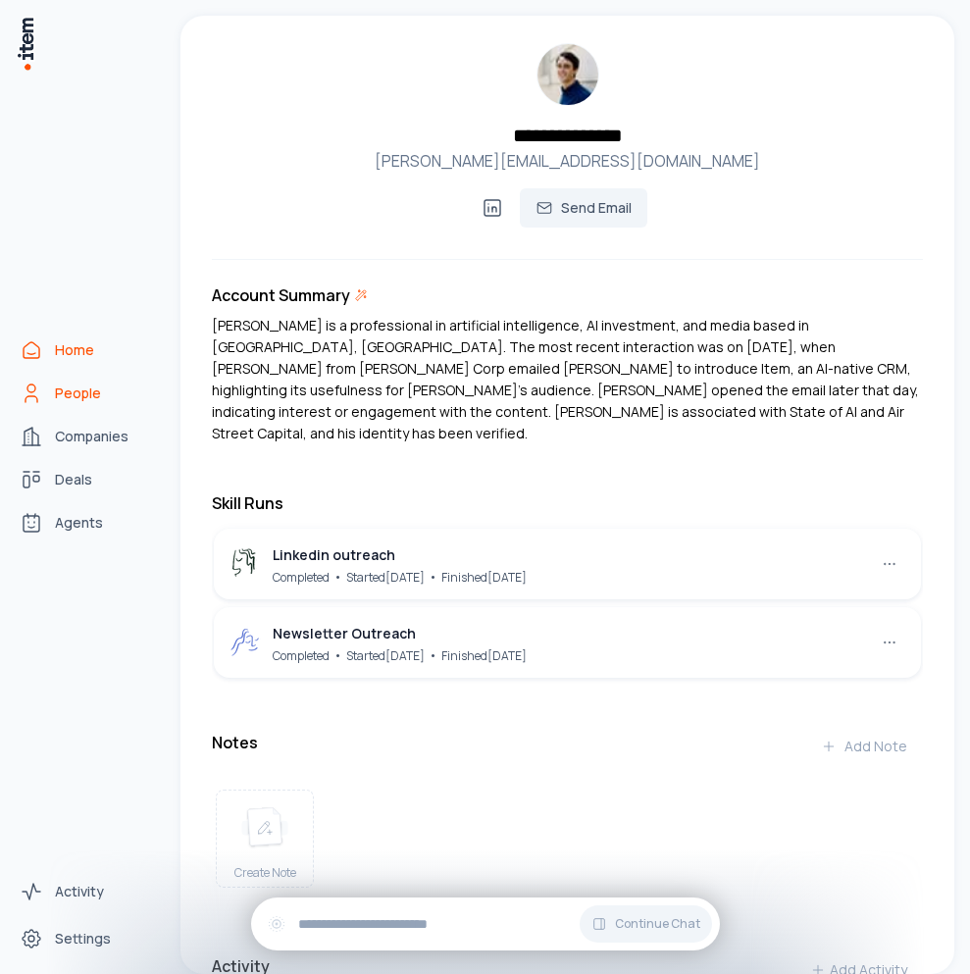
click at [53, 346] on link "Home" at bounding box center [86, 350] width 149 height 39
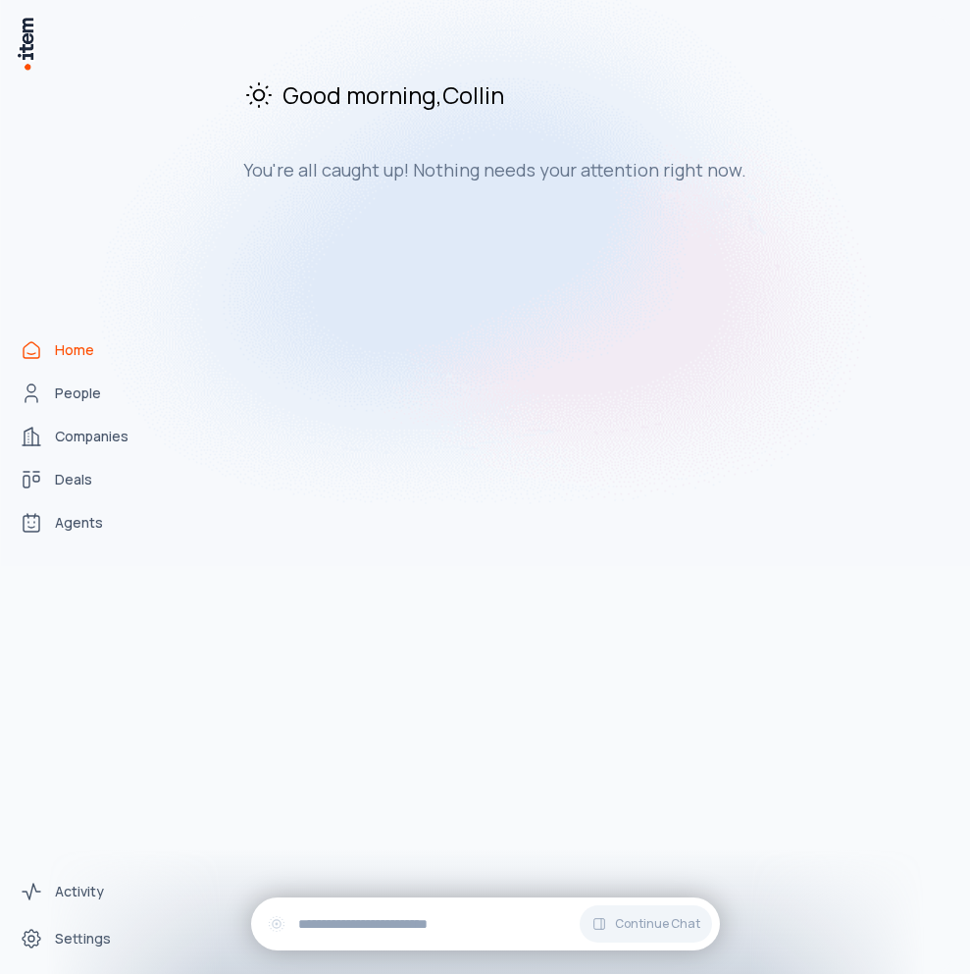
click at [61, 397] on img at bounding box center [485, 251] width 970 height 629
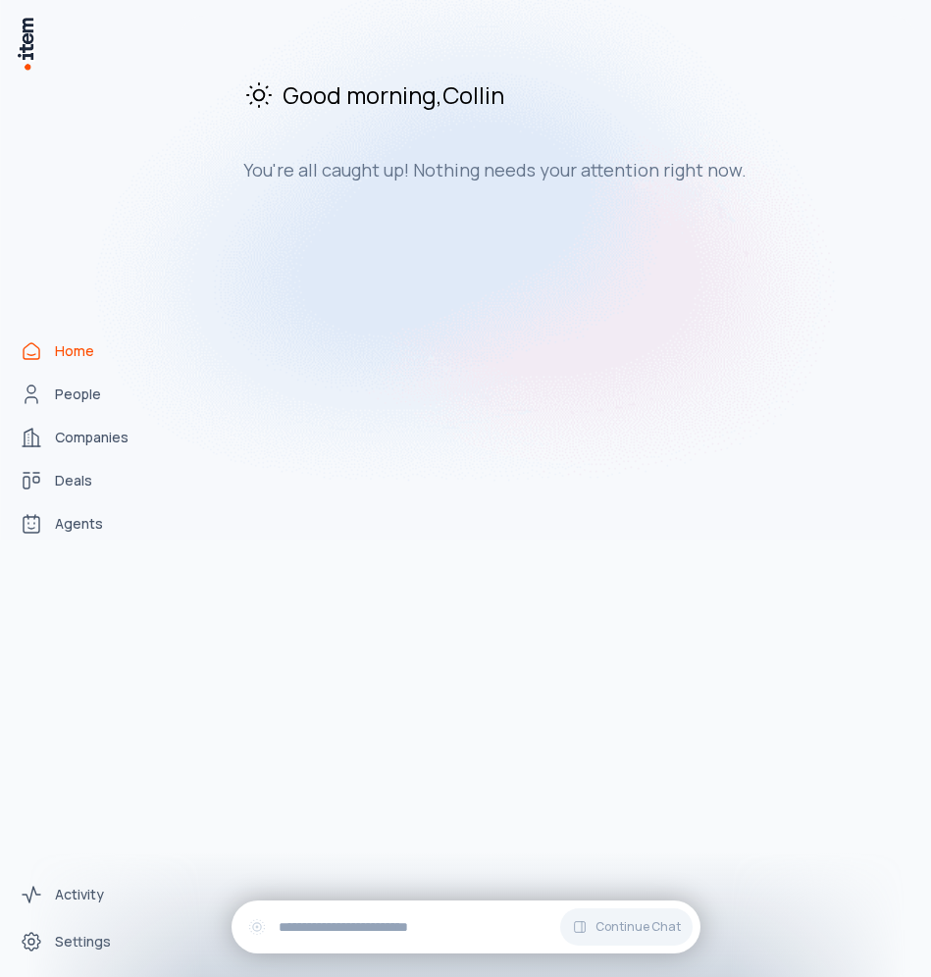
click at [75, 396] on img at bounding box center [465, 238] width 931 height 603
click at [76, 402] on img at bounding box center [465, 238] width 931 height 603
click at [92, 435] on img at bounding box center [465, 238] width 931 height 603
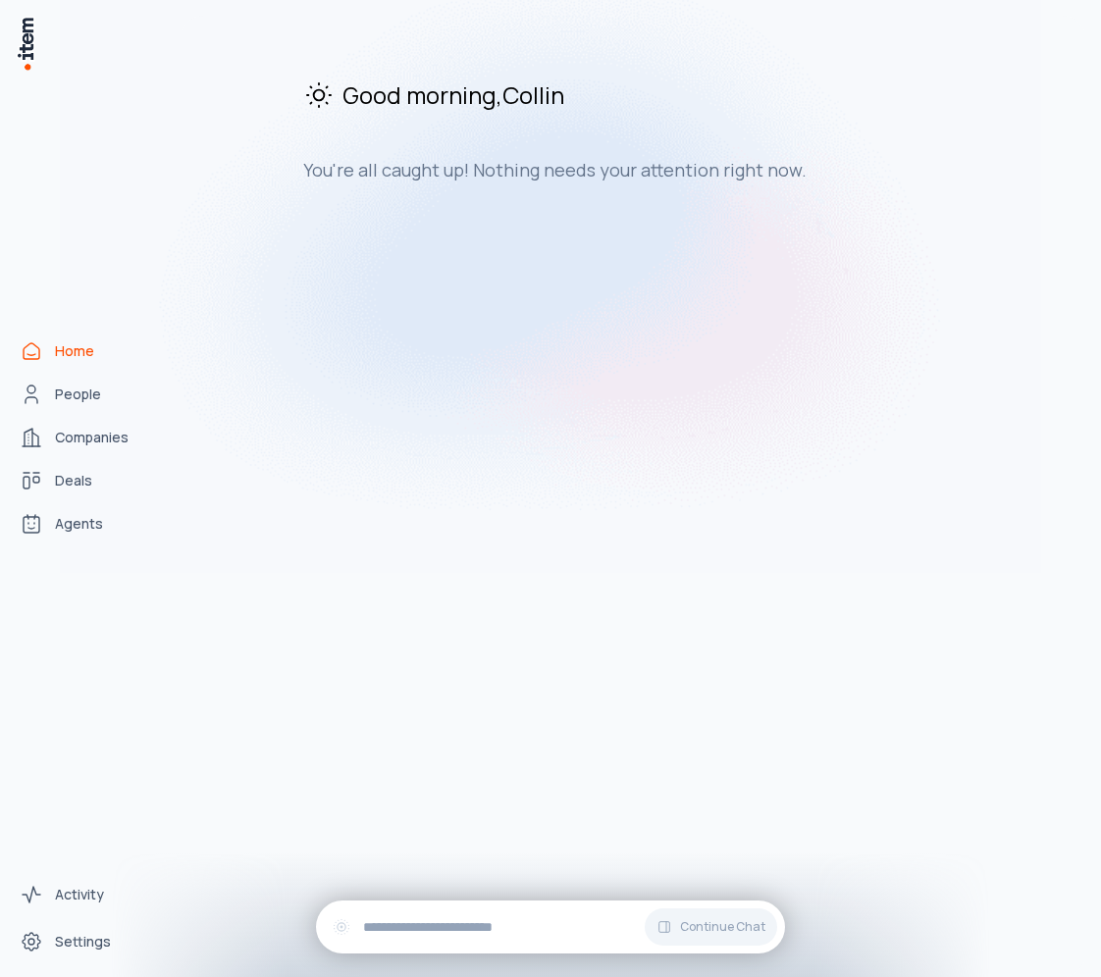
click at [89, 393] on img at bounding box center [550, 255] width 981 height 636
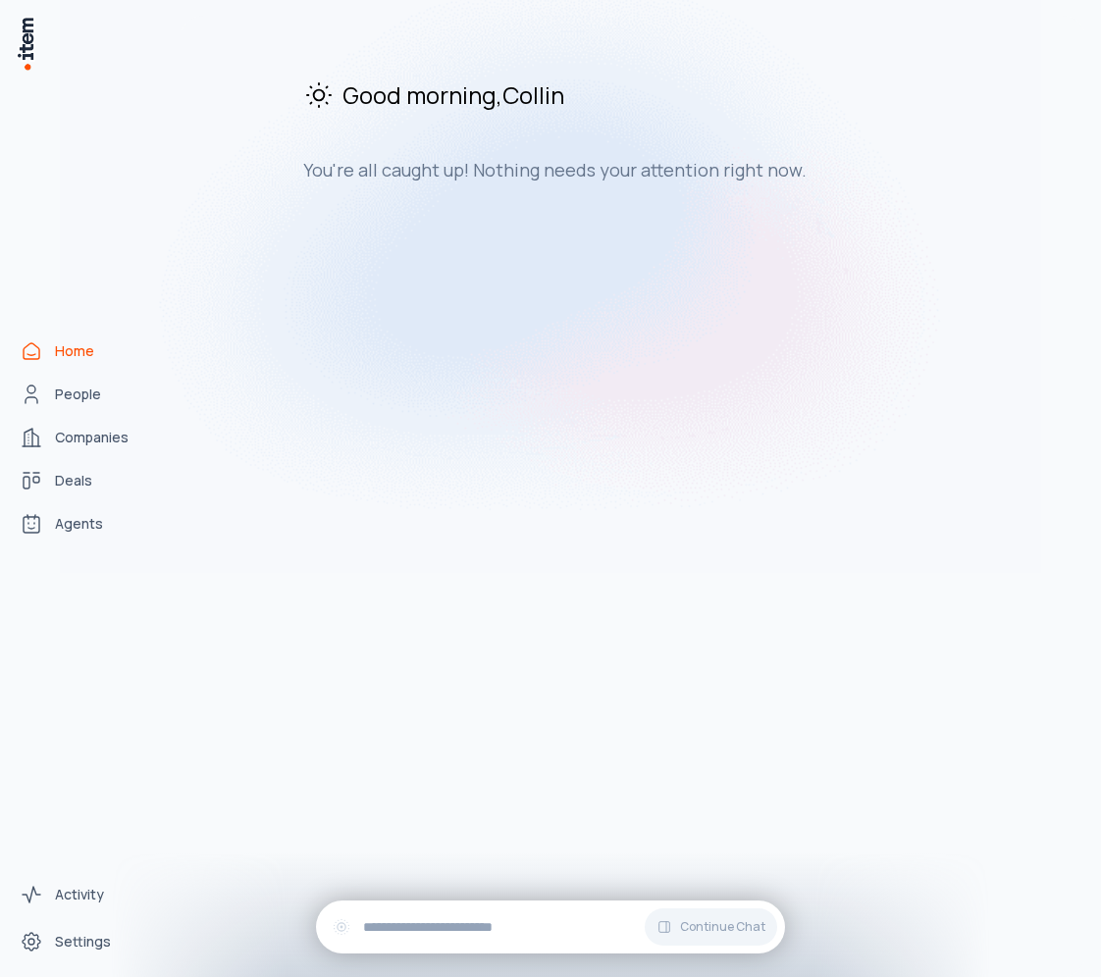
click at [89, 393] on img at bounding box center [550, 255] width 981 height 636
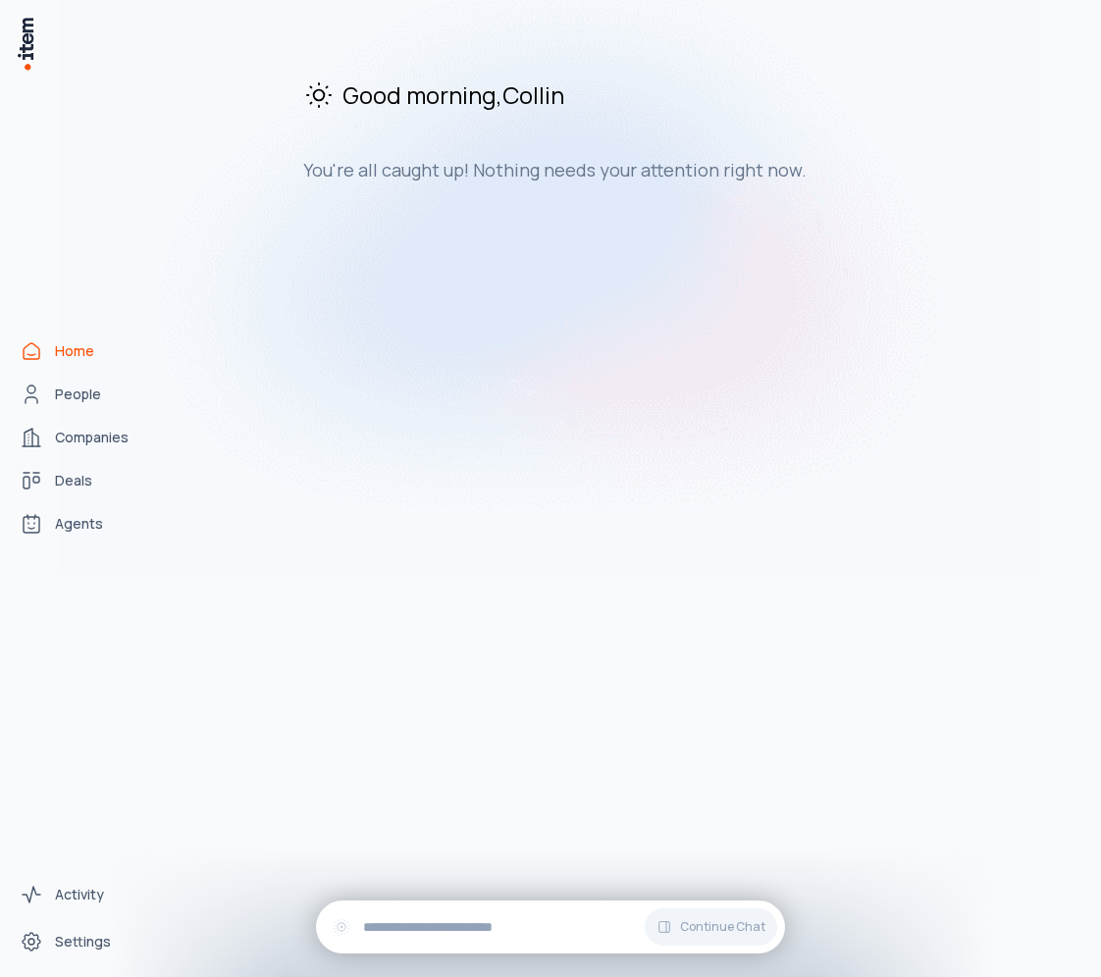
click at [89, 393] on img at bounding box center [550, 255] width 981 height 636
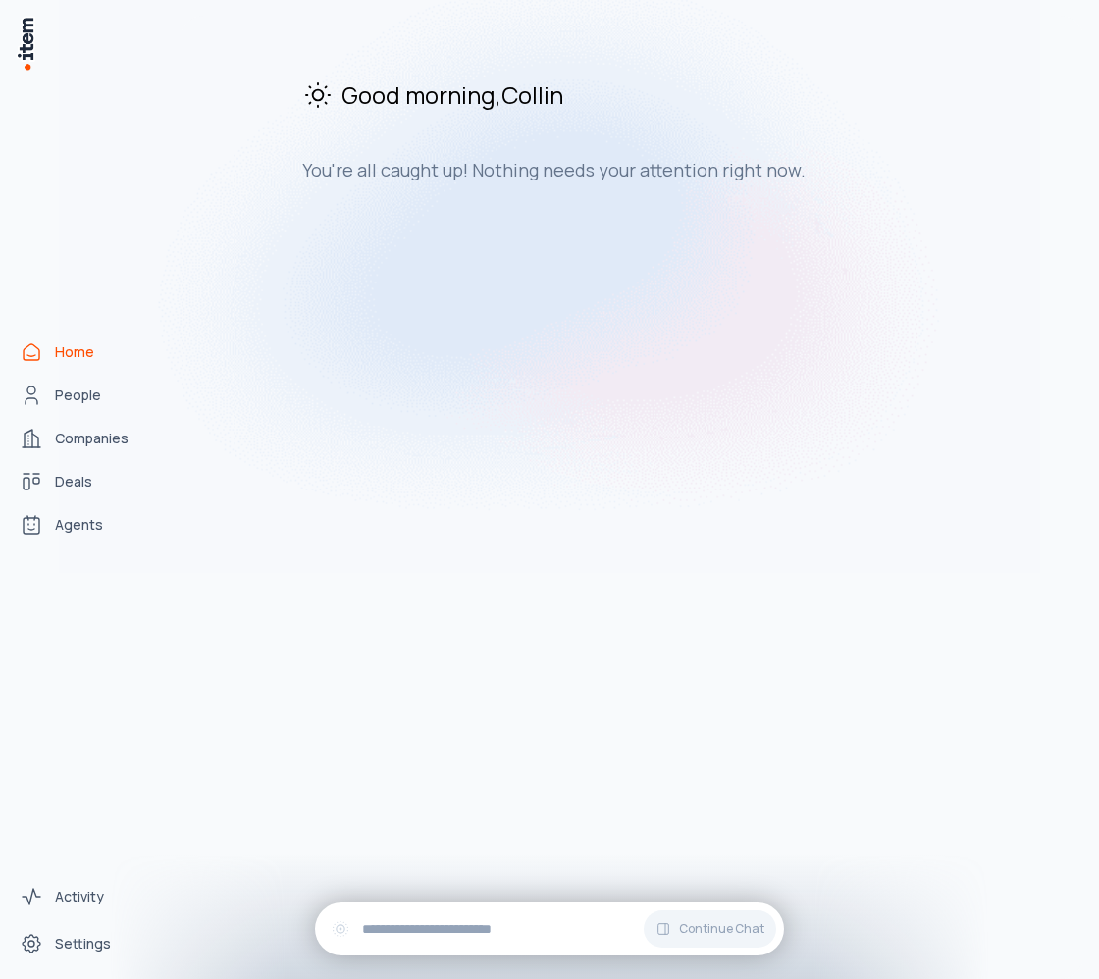
click at [71, 380] on img at bounding box center [549, 255] width 981 height 636
click at [89, 395] on img at bounding box center [549, 255] width 981 height 636
drag, startPoint x: 394, startPoint y: 436, endPoint x: 265, endPoint y: 431, distance: 129.6
click at [330, 500] on div "Good morning , Collin You're all caught up! Nothing needs your attention right …" at bounding box center [632, 497] width 903 height 963
drag, startPoint x: 562, startPoint y: 355, endPoint x: 595, endPoint y: 343, distance: 34.5
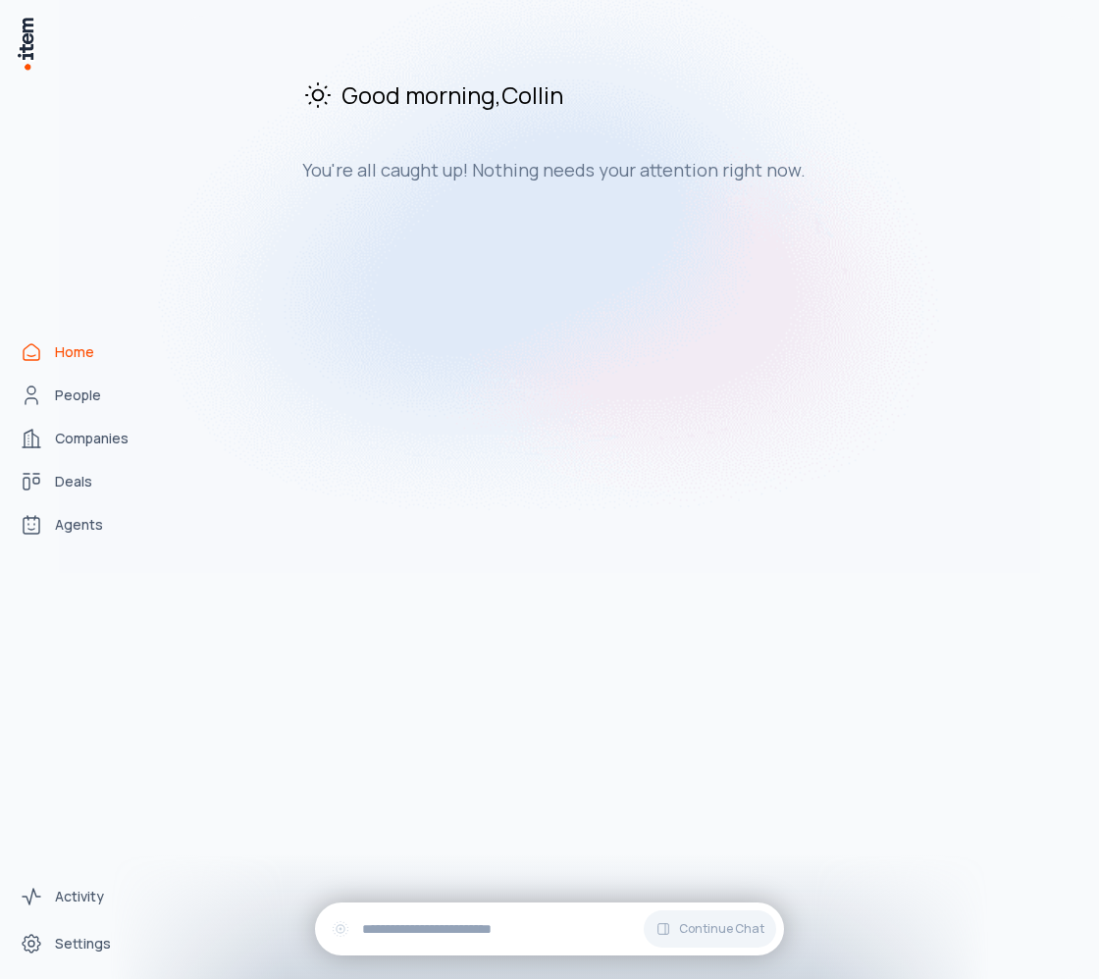
click at [843, 311] on div "Good morning , Collin You're all caught up! Nothing needs your attention right …" at bounding box center [632, 497] width 903 height 963
drag, startPoint x: 564, startPoint y: 357, endPoint x: 328, endPoint y: 481, distance: 266.8
click at [398, 481] on div "Good morning , Collin You're all caught up! Nothing needs your attention right …" at bounding box center [632, 497] width 903 height 963
click at [67, 411] on img at bounding box center [549, 255] width 981 height 636
click at [73, 437] on img at bounding box center [549, 255] width 981 height 636
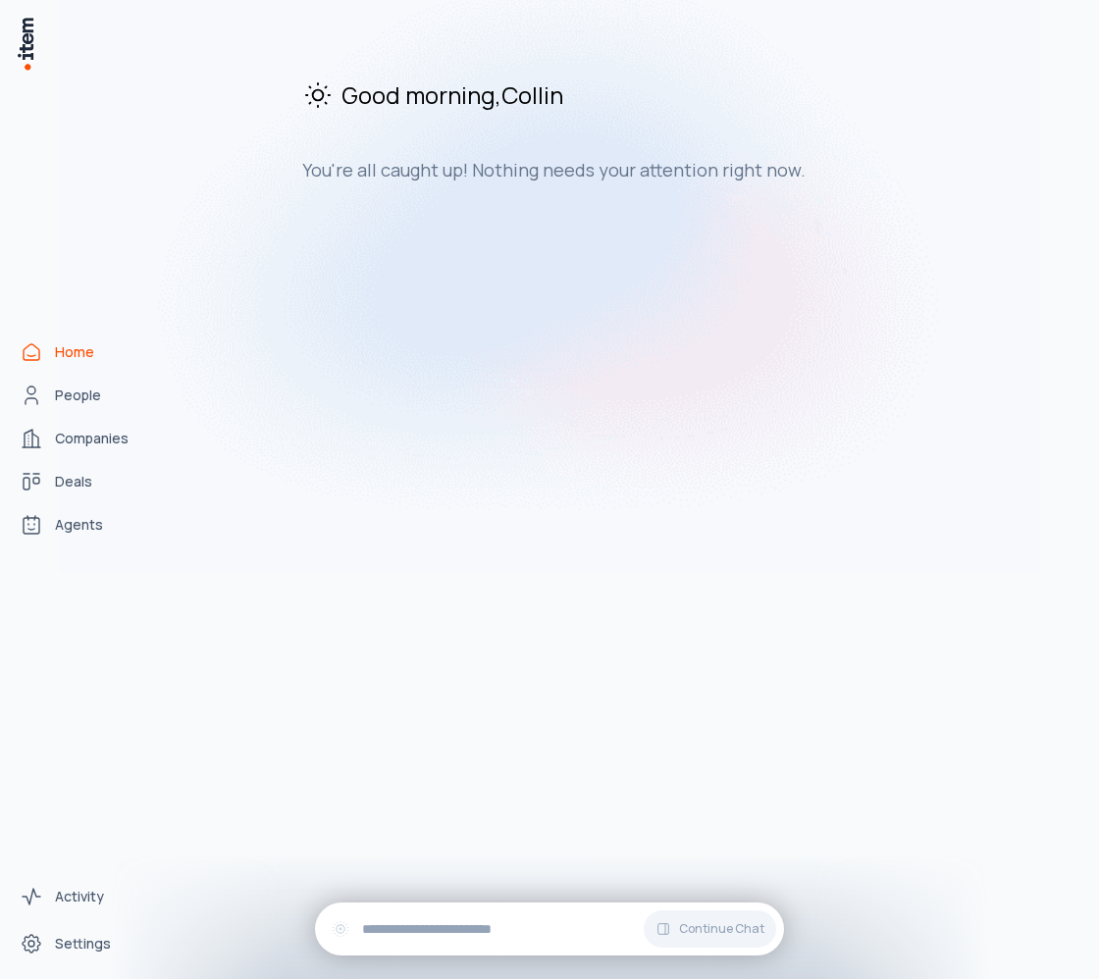
click at [73, 437] on img at bounding box center [549, 255] width 981 height 636
click at [103, 433] on img at bounding box center [549, 255] width 981 height 636
click at [101, 435] on img at bounding box center [549, 255] width 981 height 636
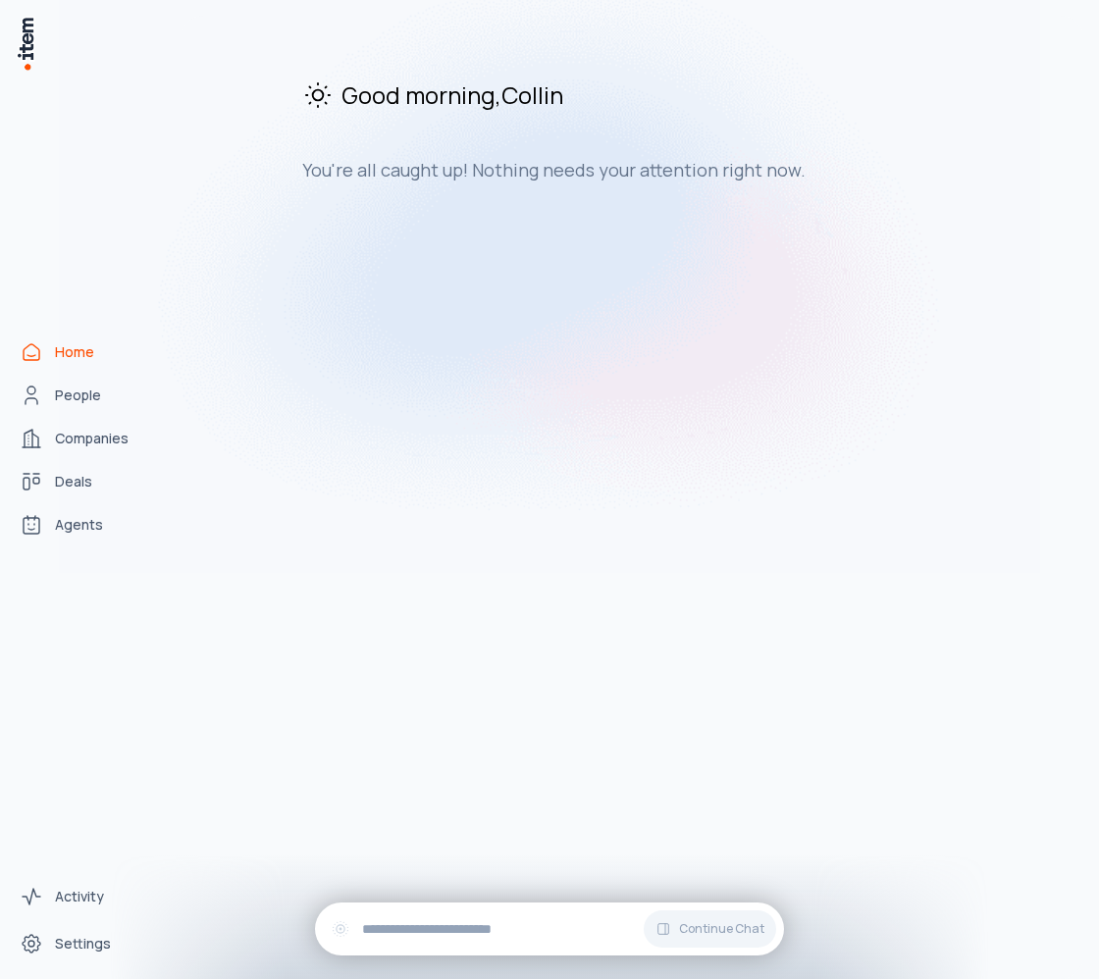
click at [101, 435] on img at bounding box center [549, 255] width 981 height 636
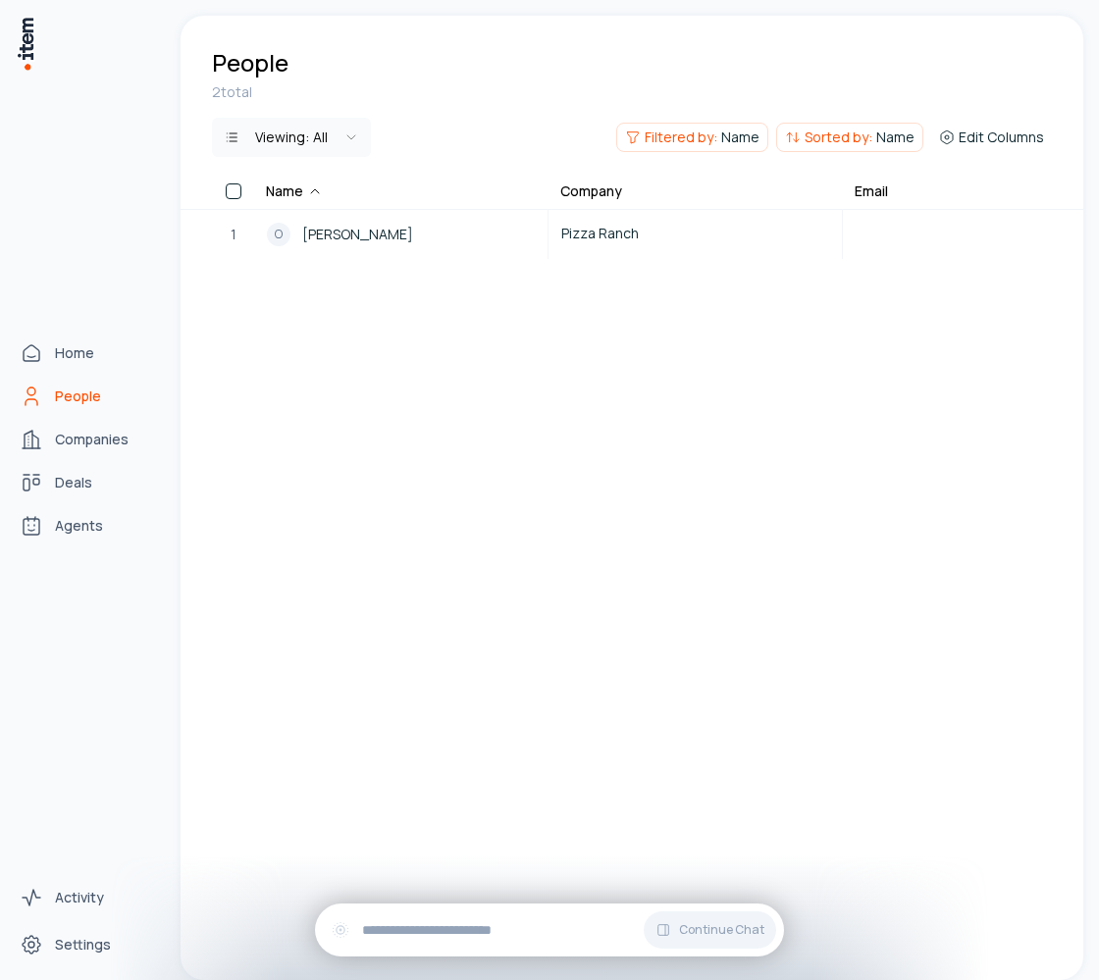
click at [42, 401] on icon "People" at bounding box center [32, 397] width 24 height 24
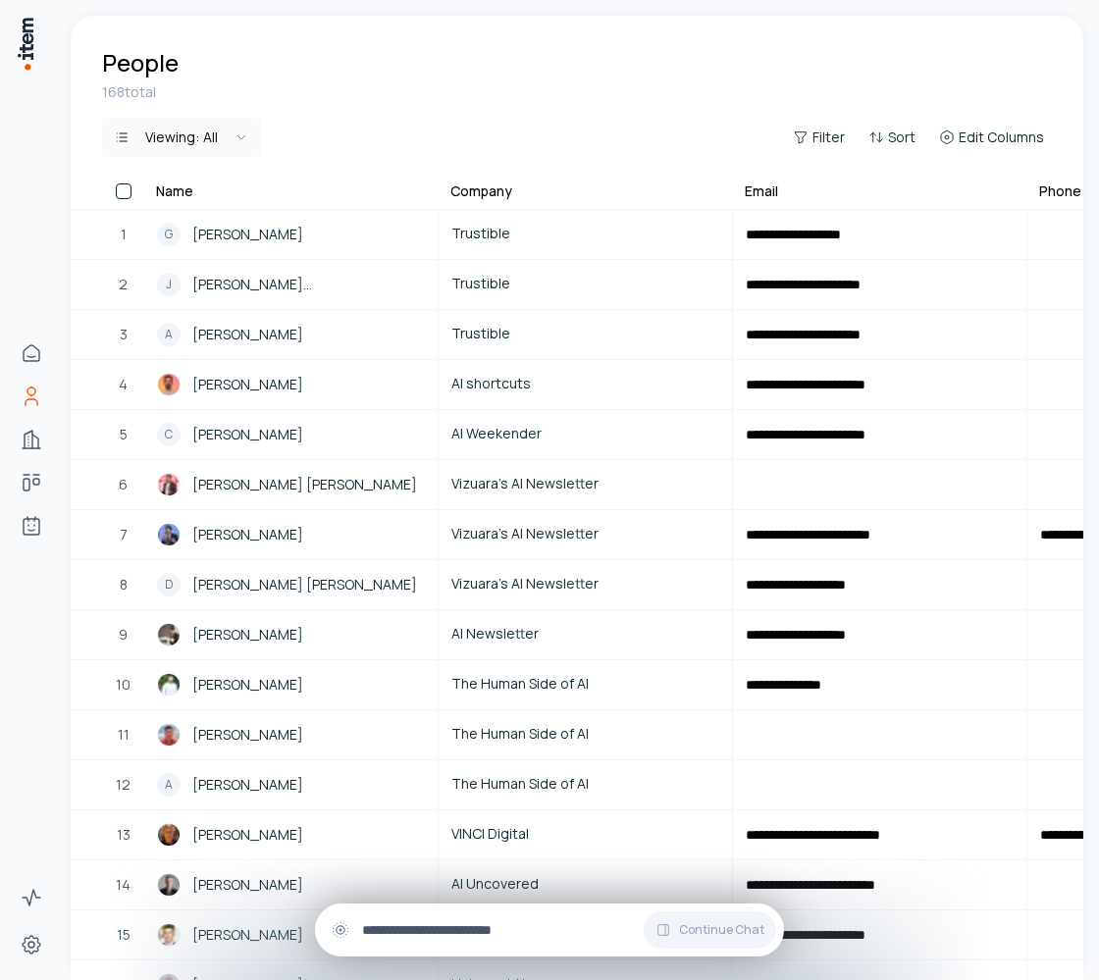
click at [465, 909] on div "Continue Chat" at bounding box center [549, 930] width 469 height 53
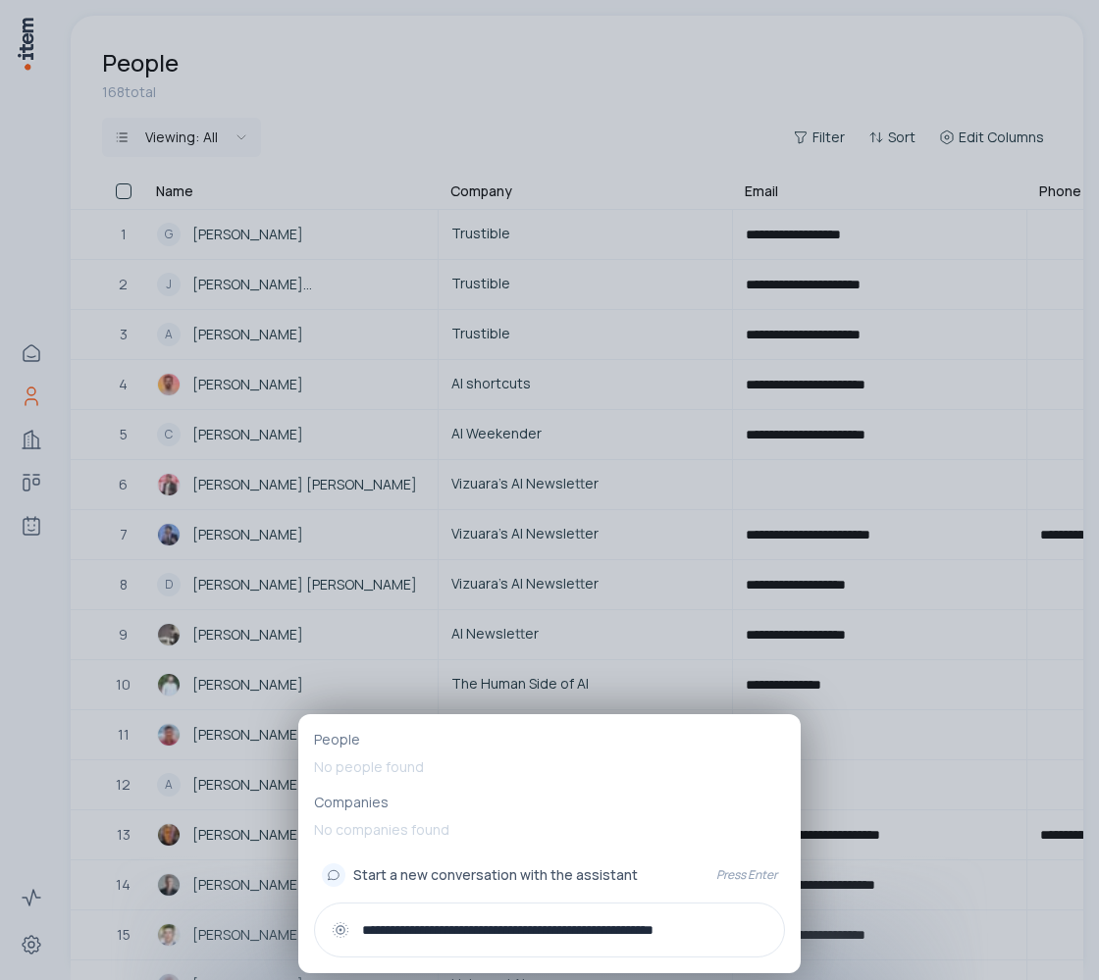
type input "**********"
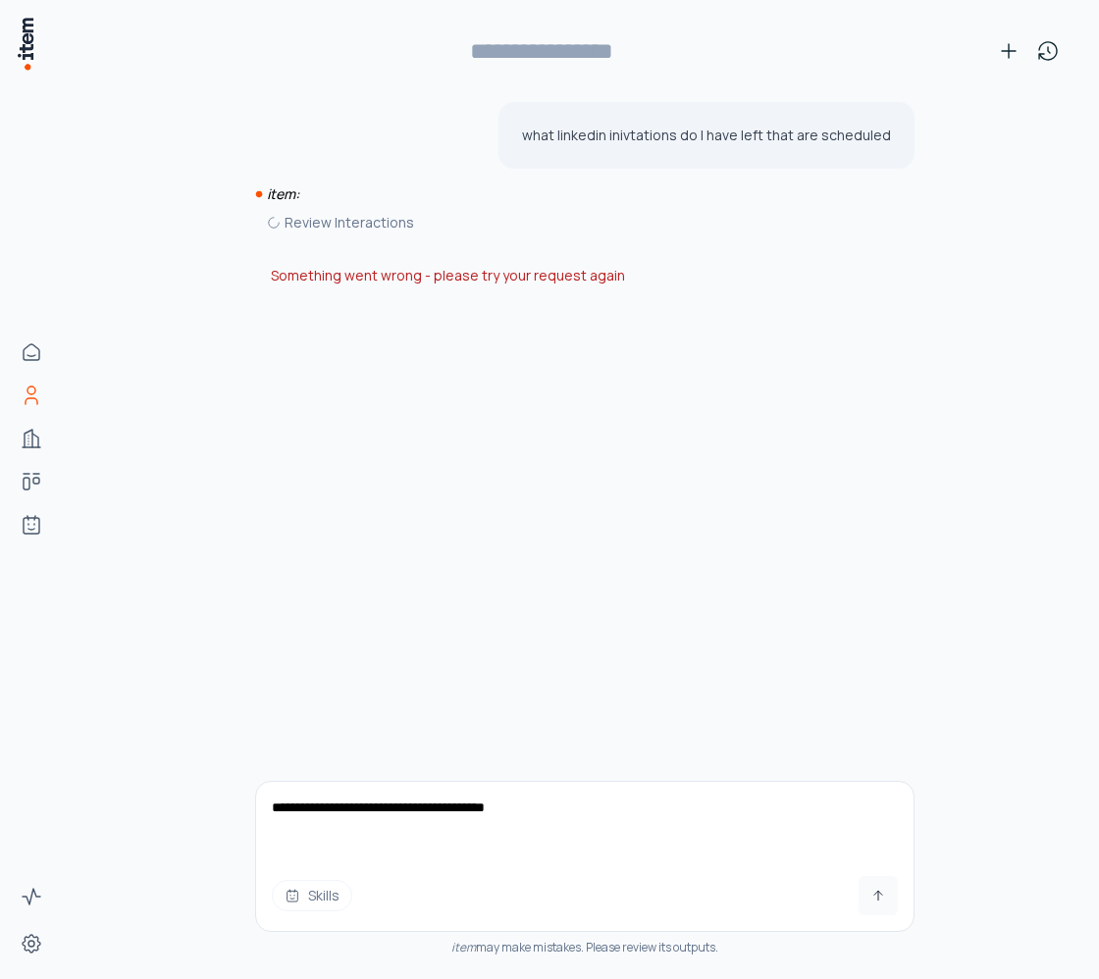
type textarea "**********"
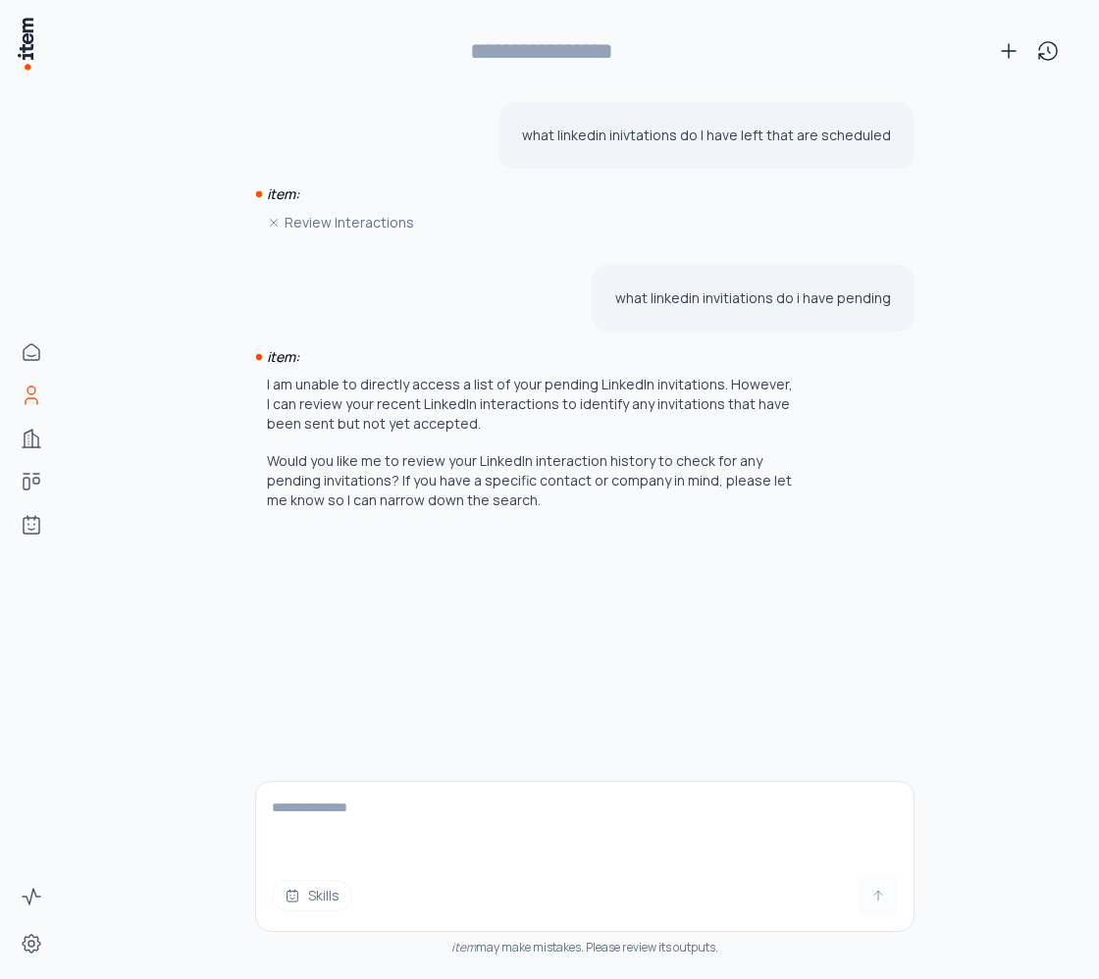
type input "**********"
